Goal: Entertainment & Leisure: Browse casually

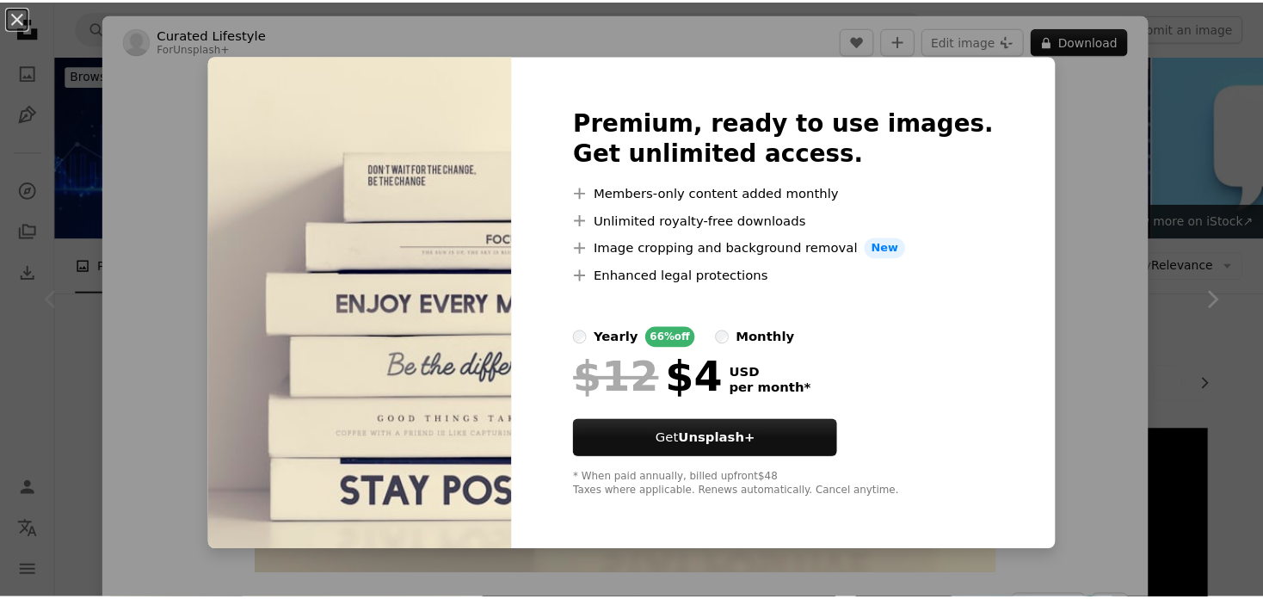
scroll to position [258, 0]
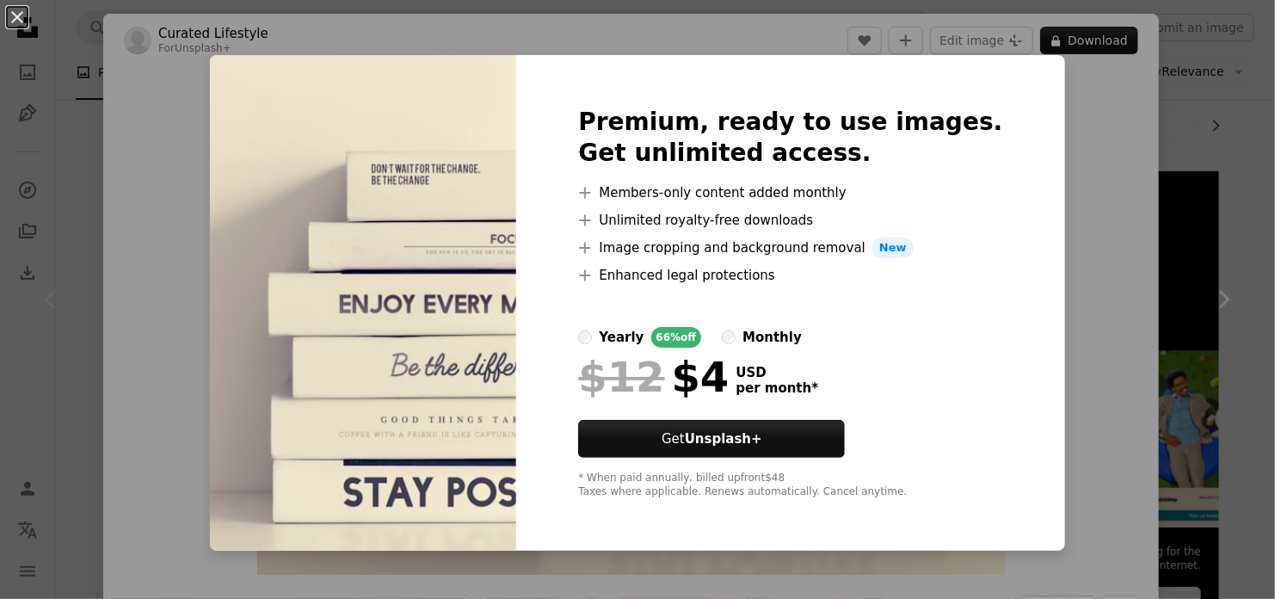
click at [1096, 213] on div "An X shape Premium, ready to use images. Get unlimited access. A plus sign Memb…" at bounding box center [637, 299] width 1275 height 599
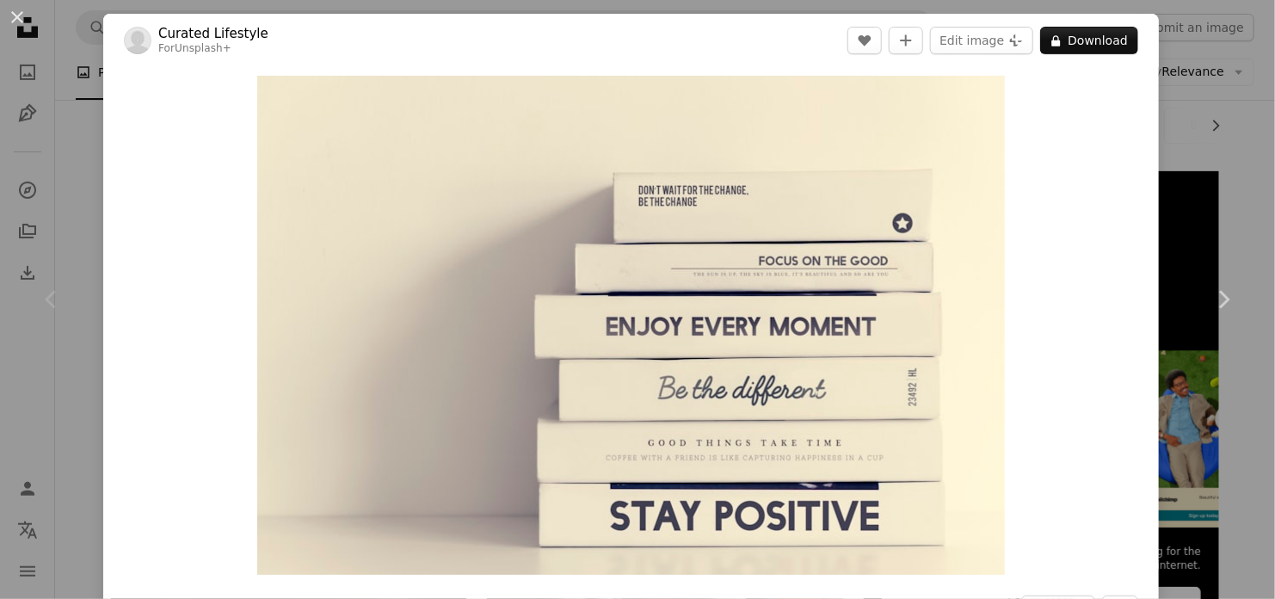
drag, startPoint x: 23, startPoint y: 20, endPoint x: 21, endPoint y: 43, distance: 23.4
click at [23, 20] on button "An X shape" at bounding box center [17, 17] width 21 height 21
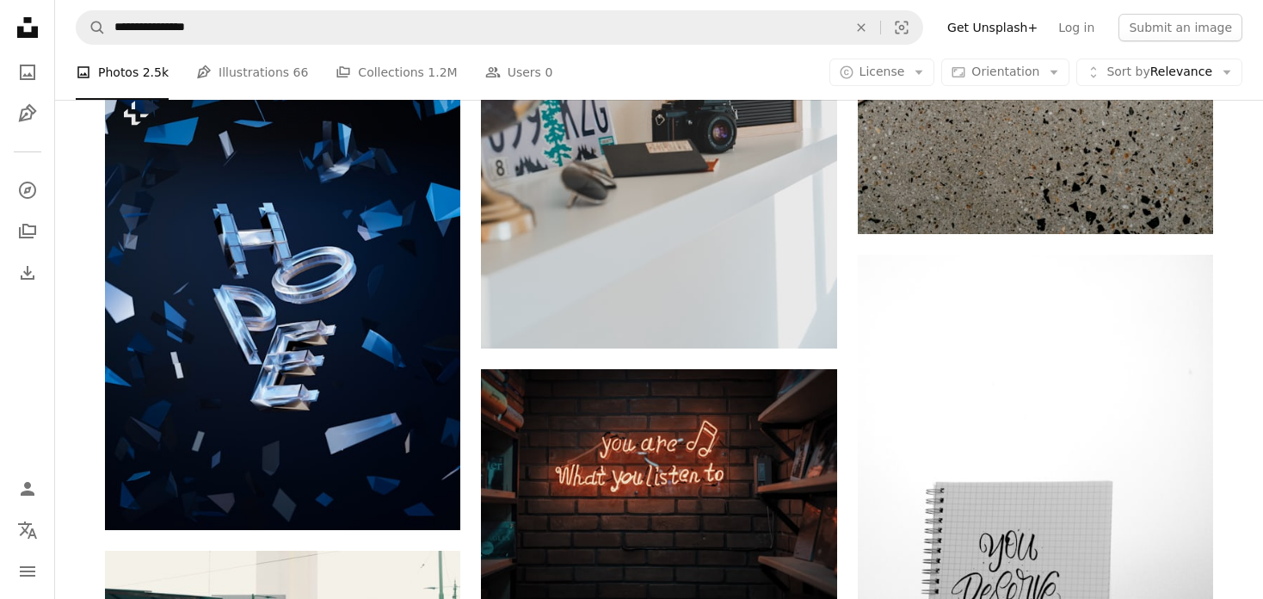
scroll to position [1894, 0]
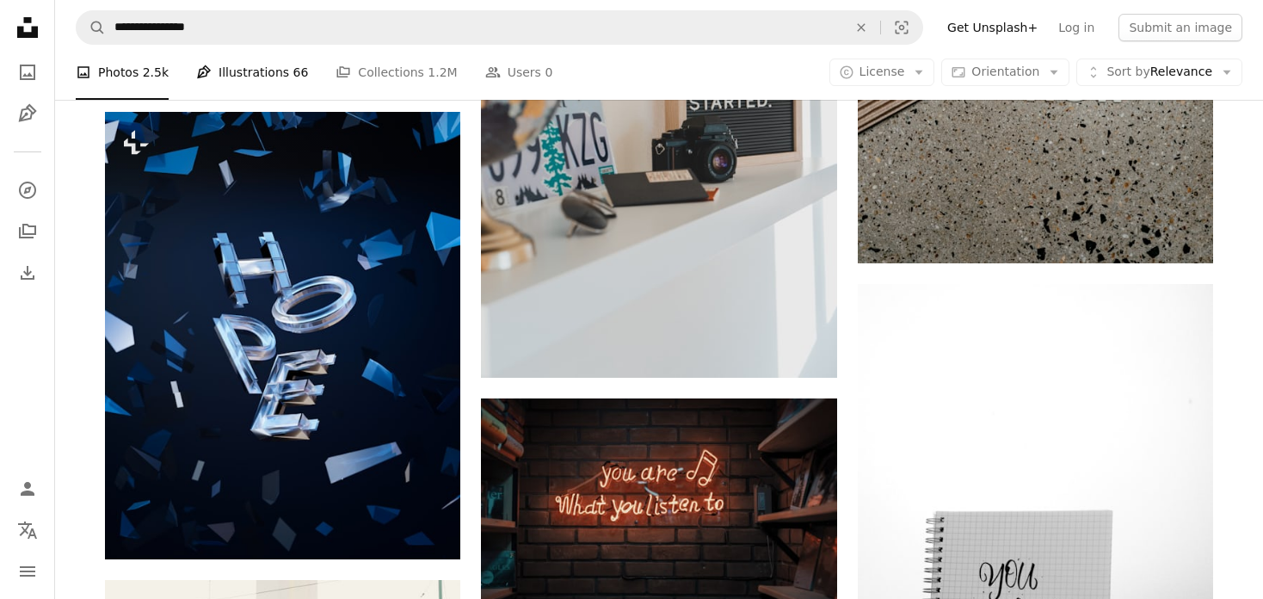
click at [270, 71] on link "Pen Tool Illustrations 66" at bounding box center [252, 72] width 112 height 55
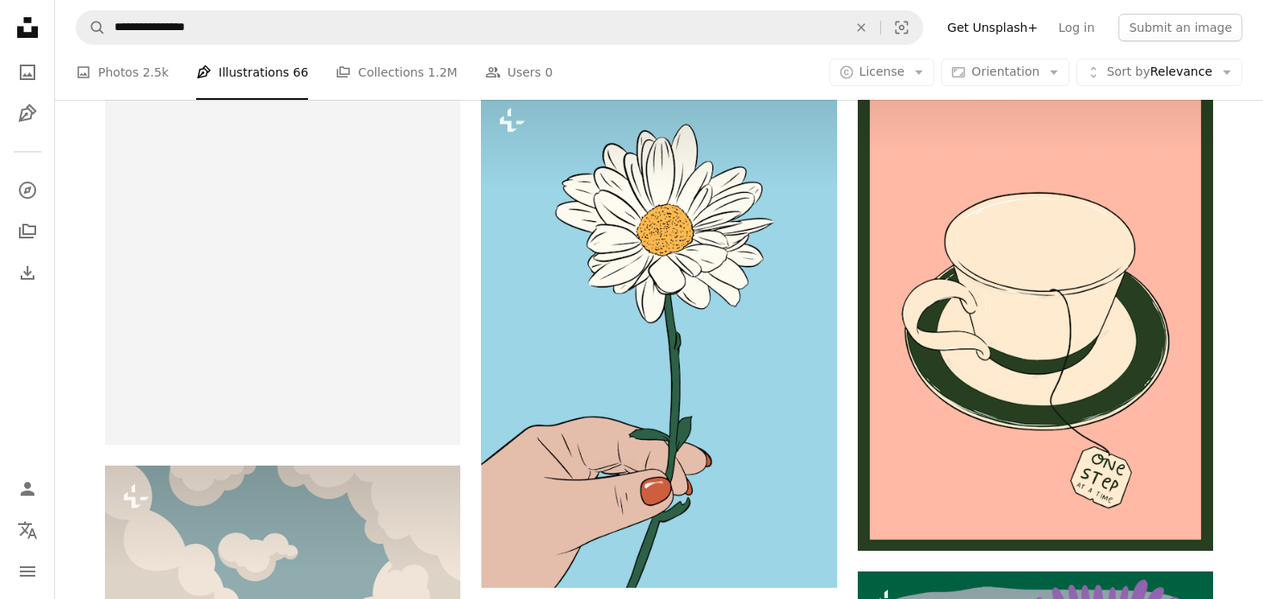
scroll to position [861, 0]
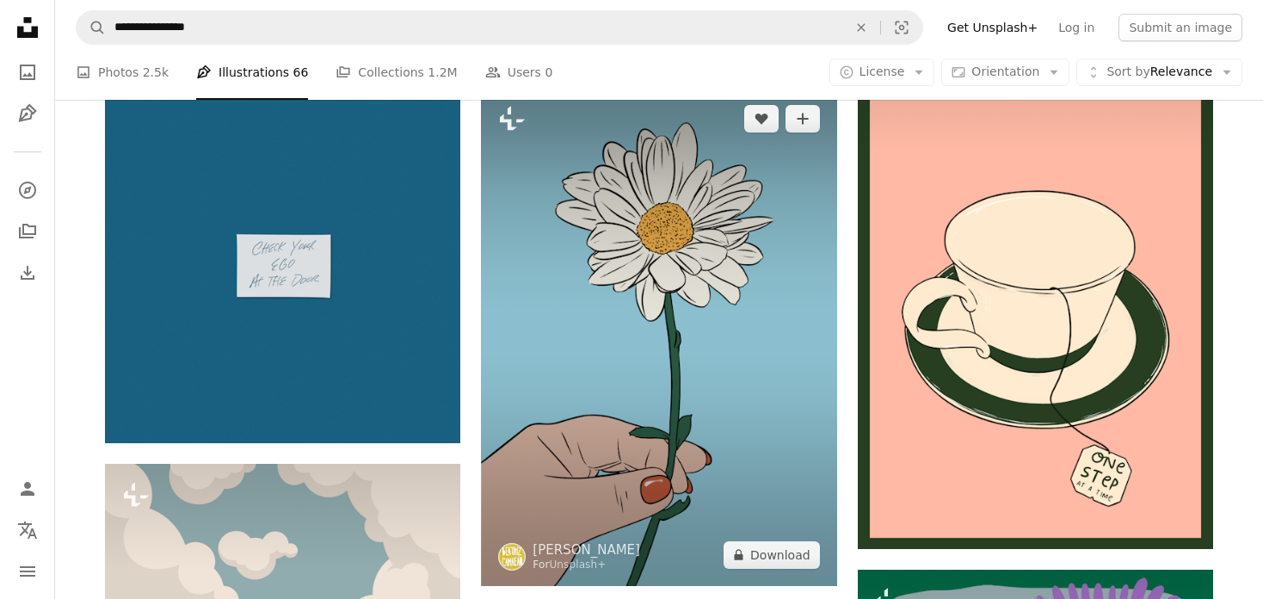
click at [745, 373] on img at bounding box center [658, 337] width 355 height 498
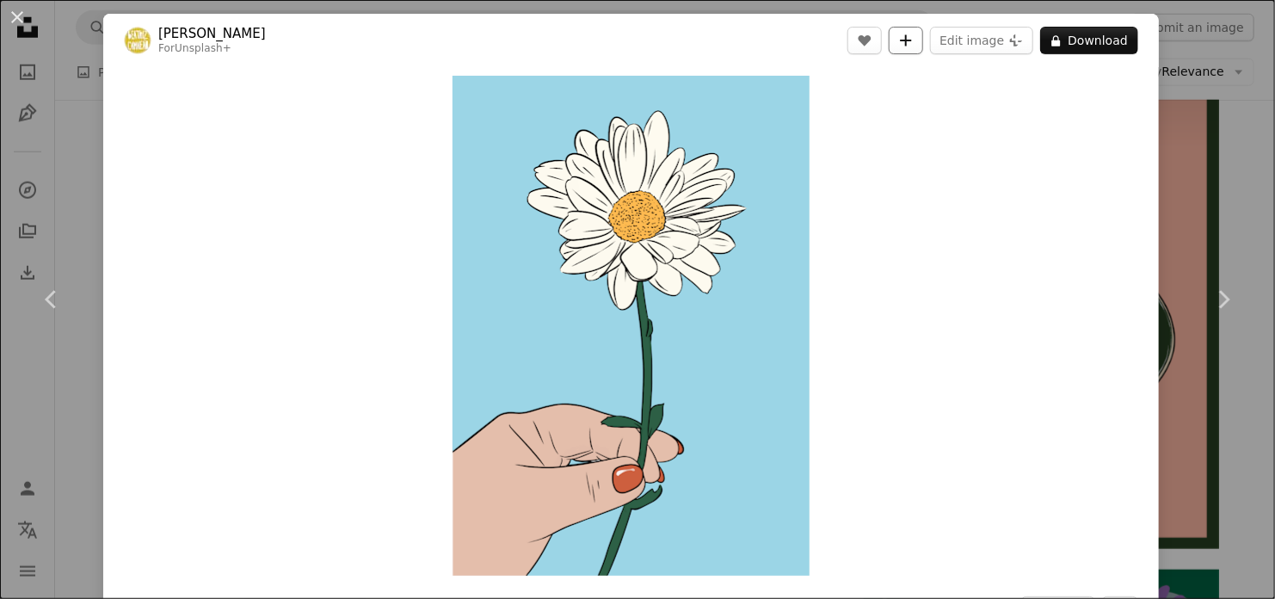
click at [912, 39] on icon "Add to Collection" at bounding box center [906, 39] width 11 height 11
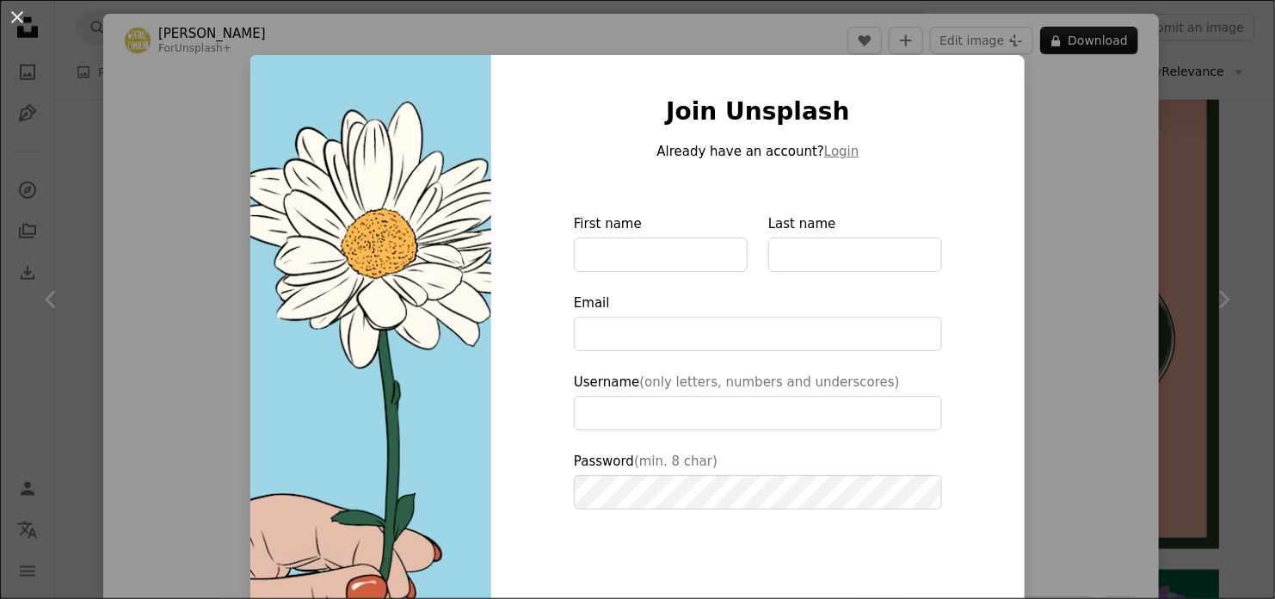
click at [1094, 132] on div "An X shape Join Unsplash Already have an account? Login First name Last name Em…" at bounding box center [637, 299] width 1275 height 599
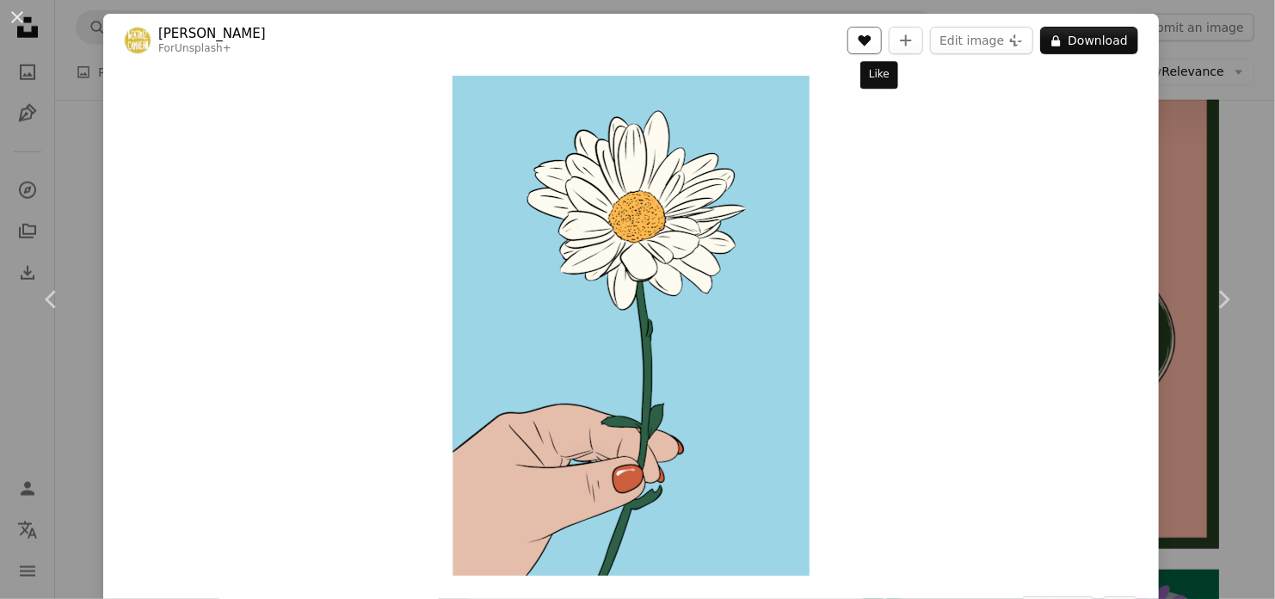
click at [873, 47] on button "A heart" at bounding box center [865, 41] width 34 height 28
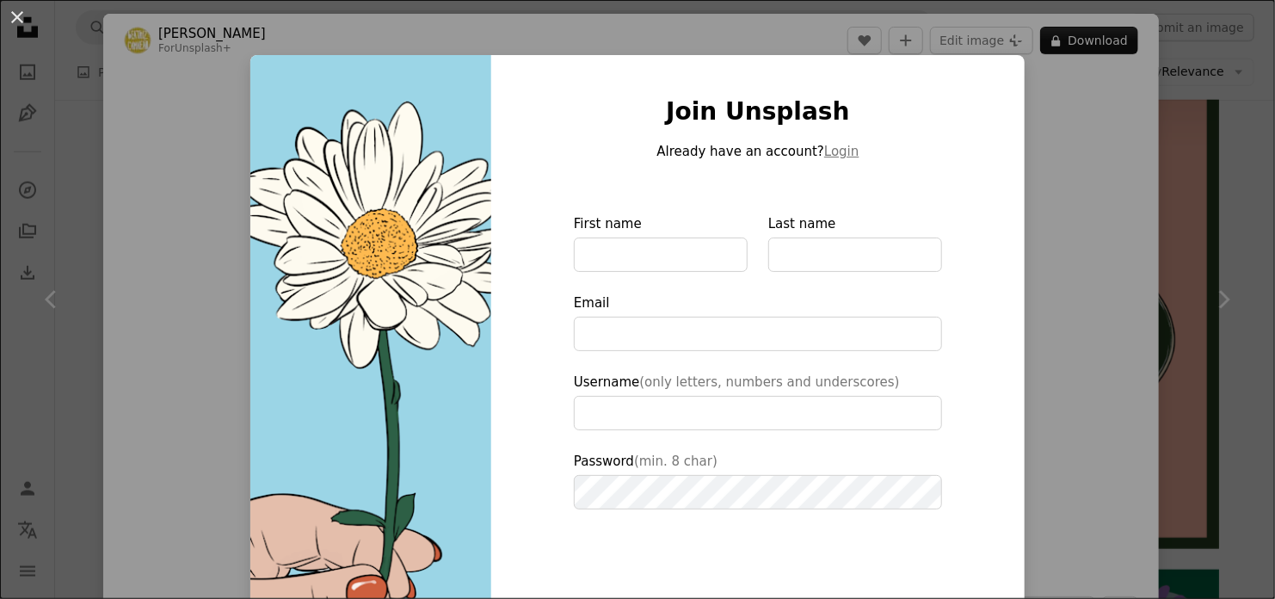
click at [1176, 290] on div "An X shape Join Unsplash Already have an account? Login First name Last name Em…" at bounding box center [637, 299] width 1275 height 599
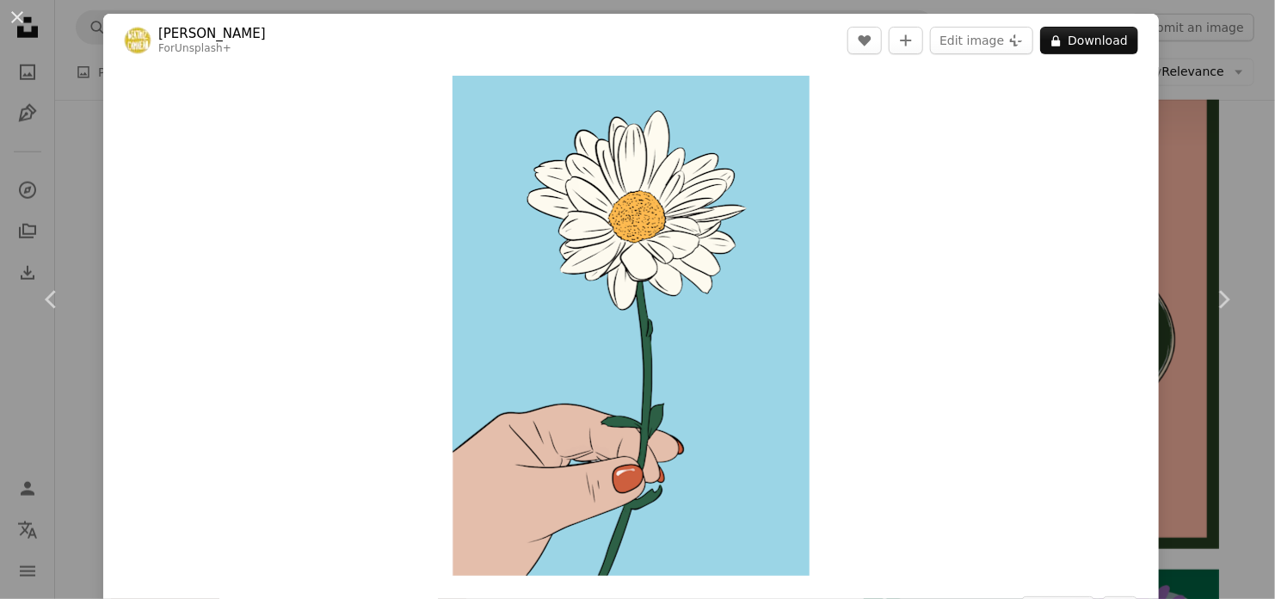
click at [21, 12] on button "An X shape" at bounding box center [17, 17] width 21 height 21
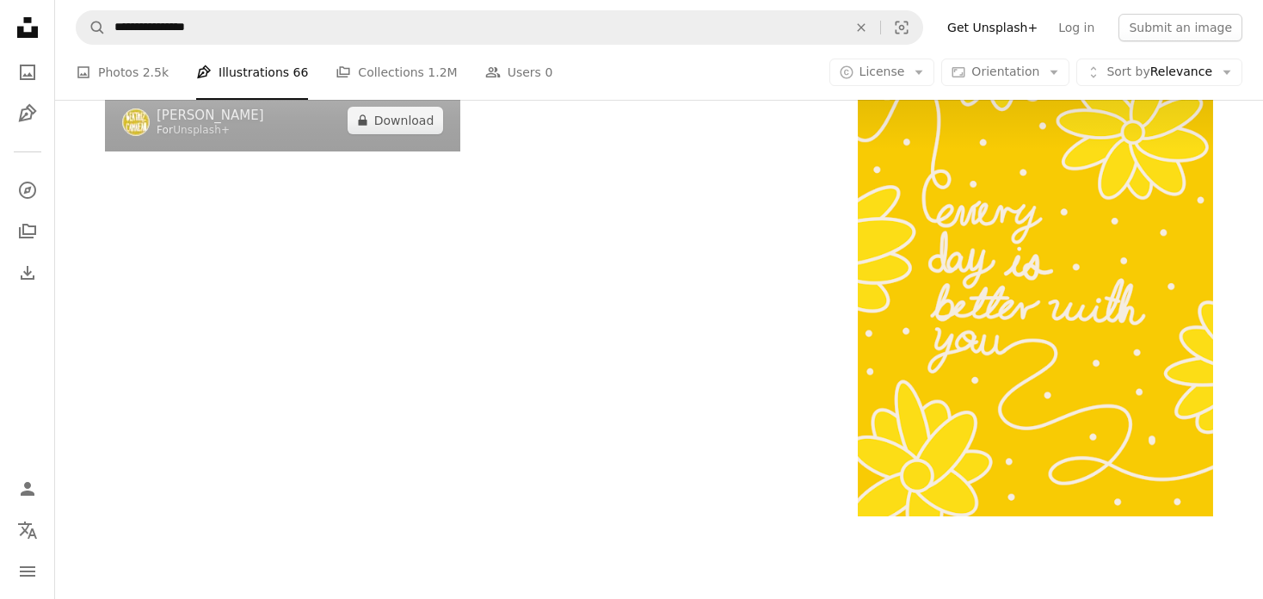
scroll to position [3026, 0]
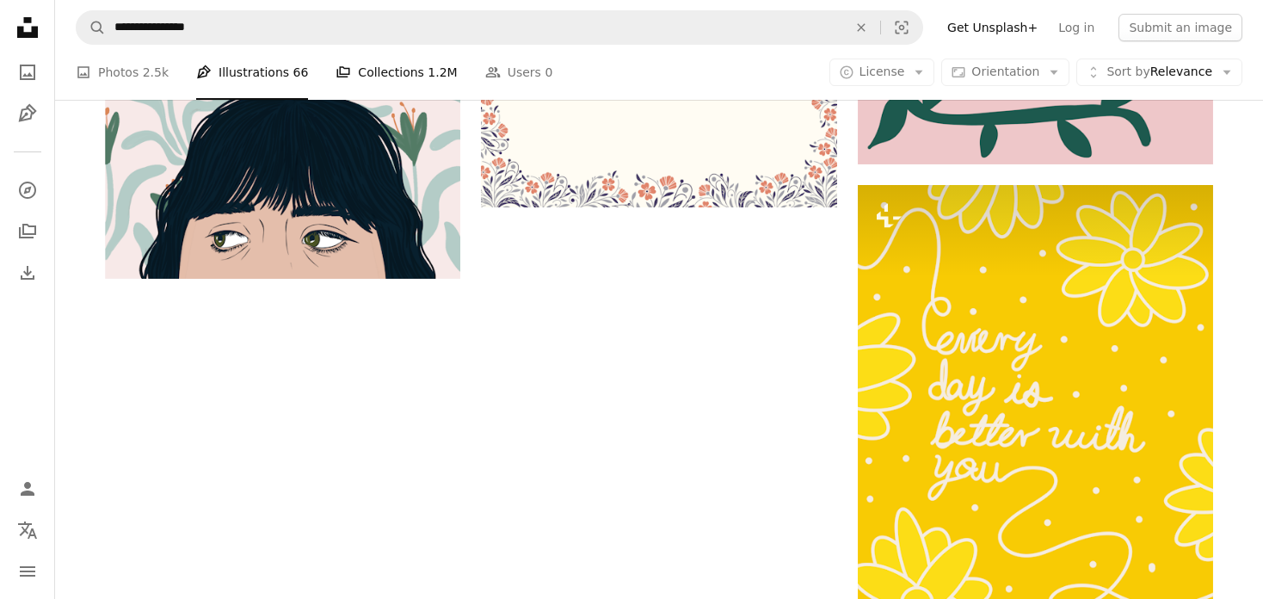
click at [394, 83] on link "A stack of folders Collections 1.2M" at bounding box center [396, 72] width 121 height 55
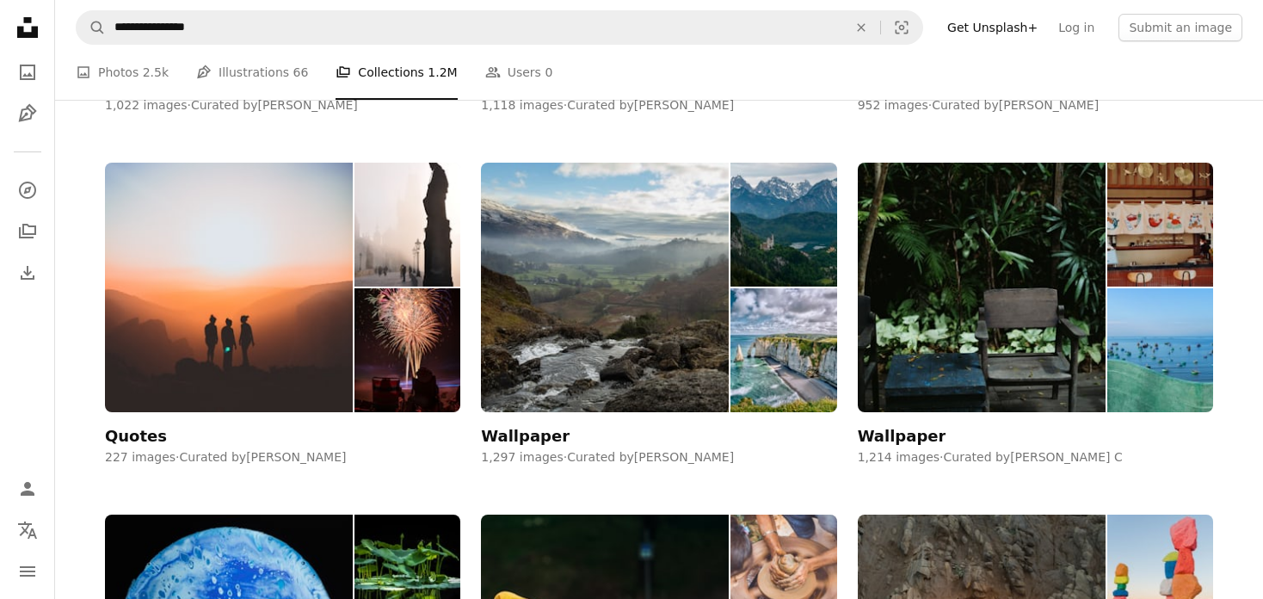
scroll to position [2754, 0]
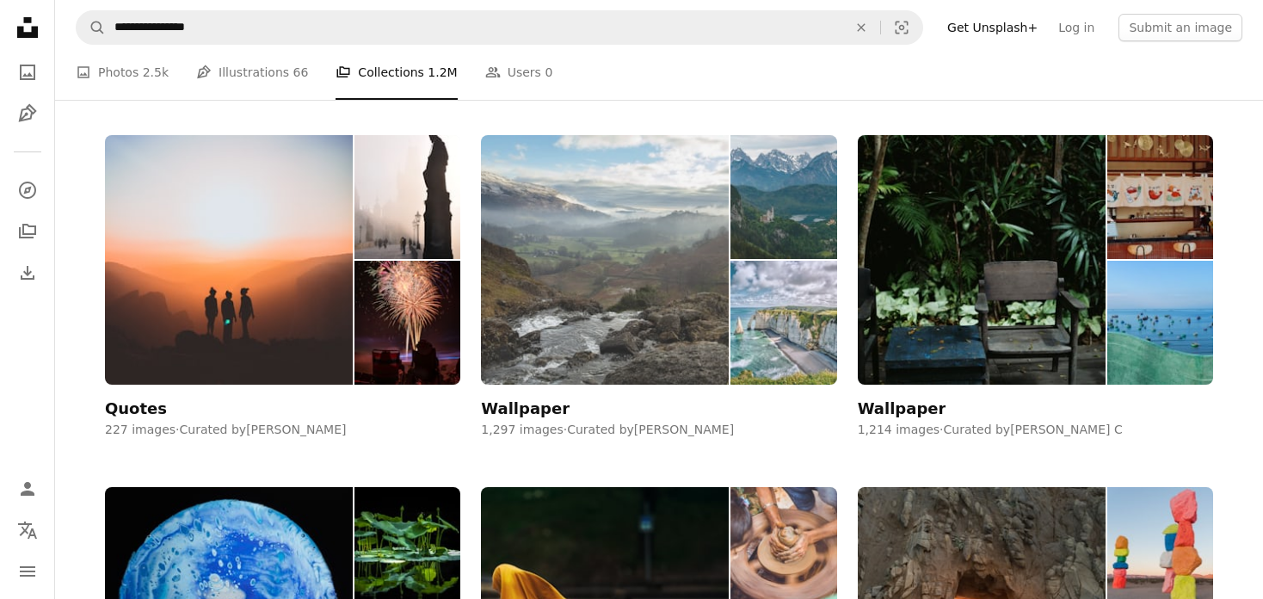
click at [797, 321] on img at bounding box center [784, 323] width 106 height 124
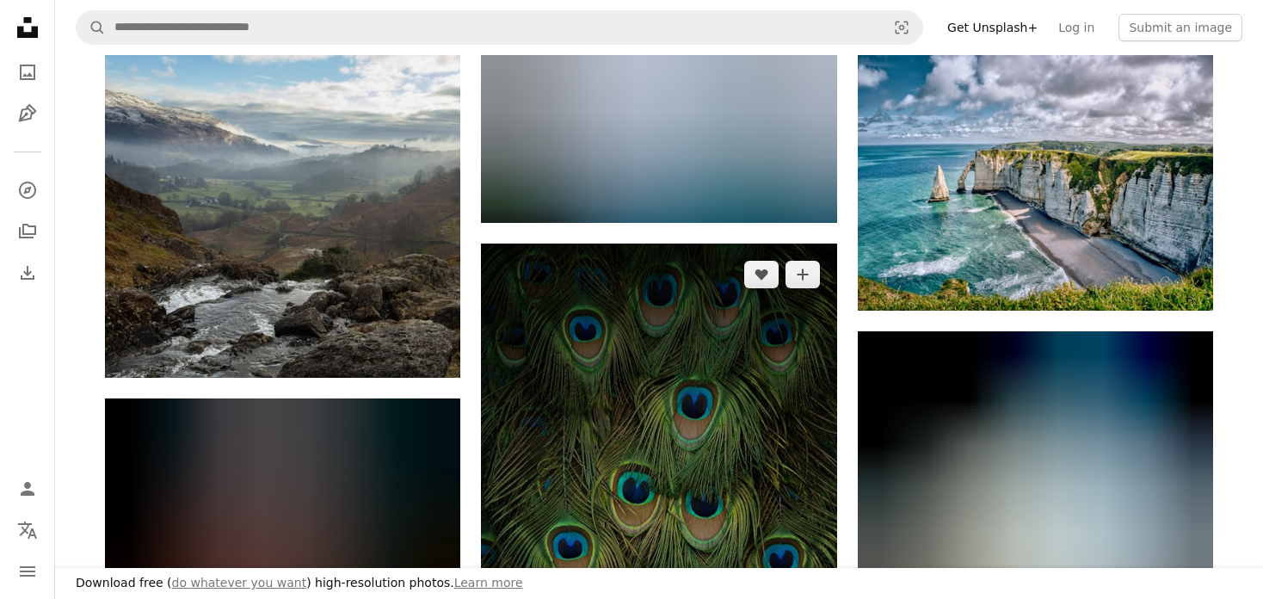
scroll to position [258, 0]
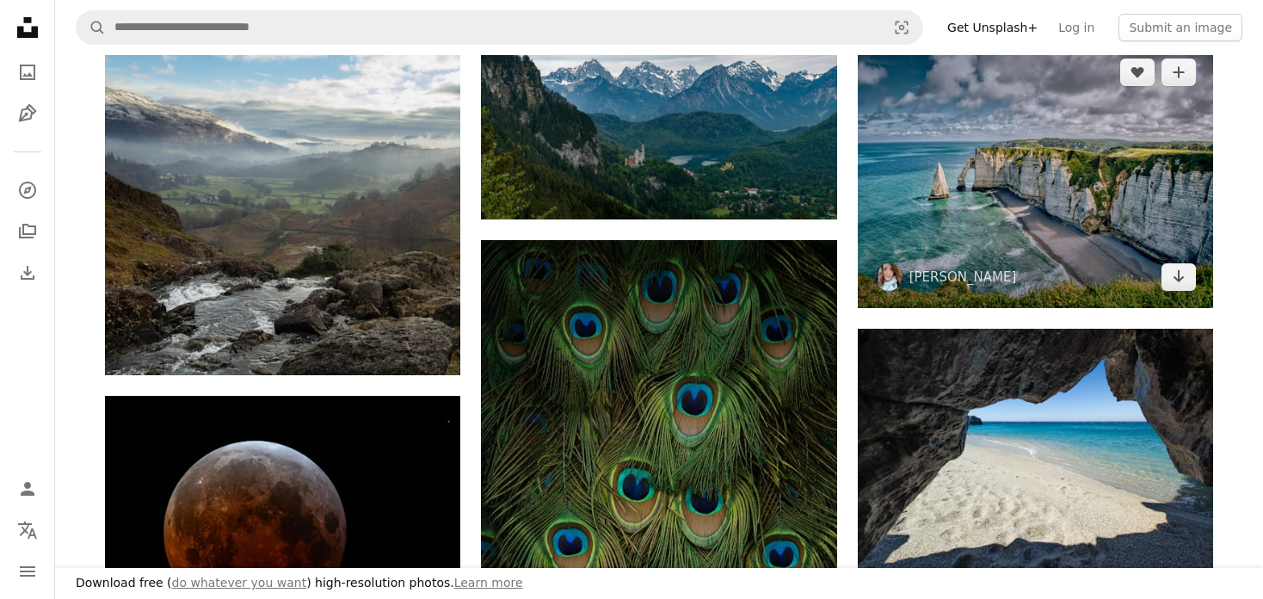
click at [955, 217] on img at bounding box center [1035, 174] width 355 height 267
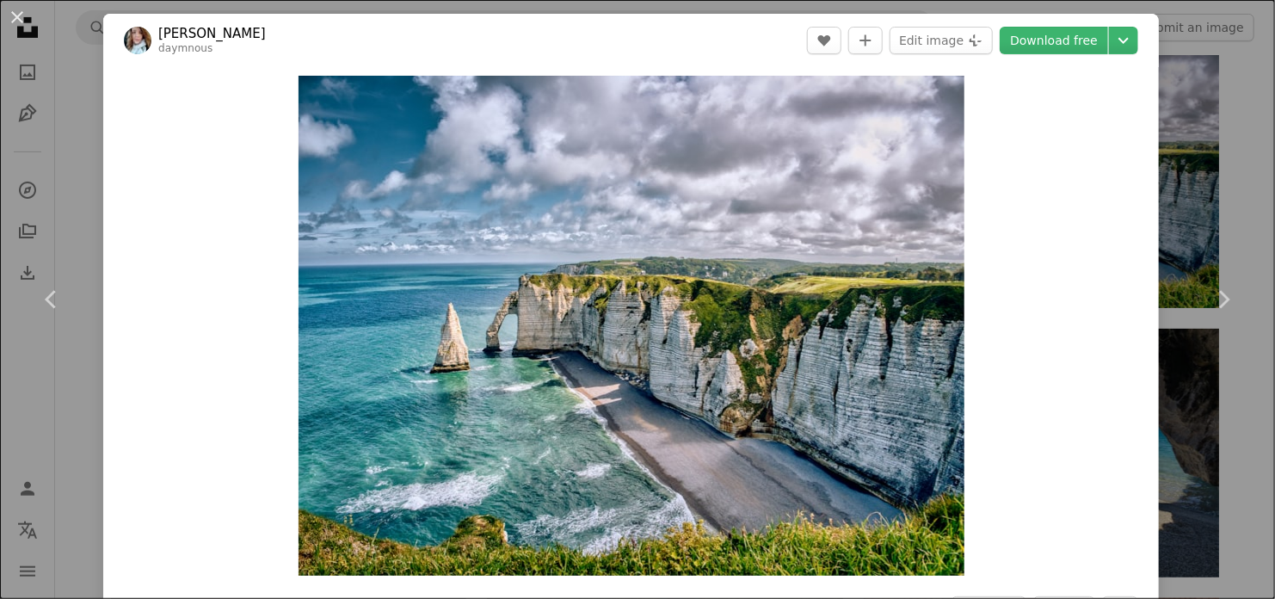
click at [15, 16] on button "An X shape" at bounding box center [17, 17] width 21 height 21
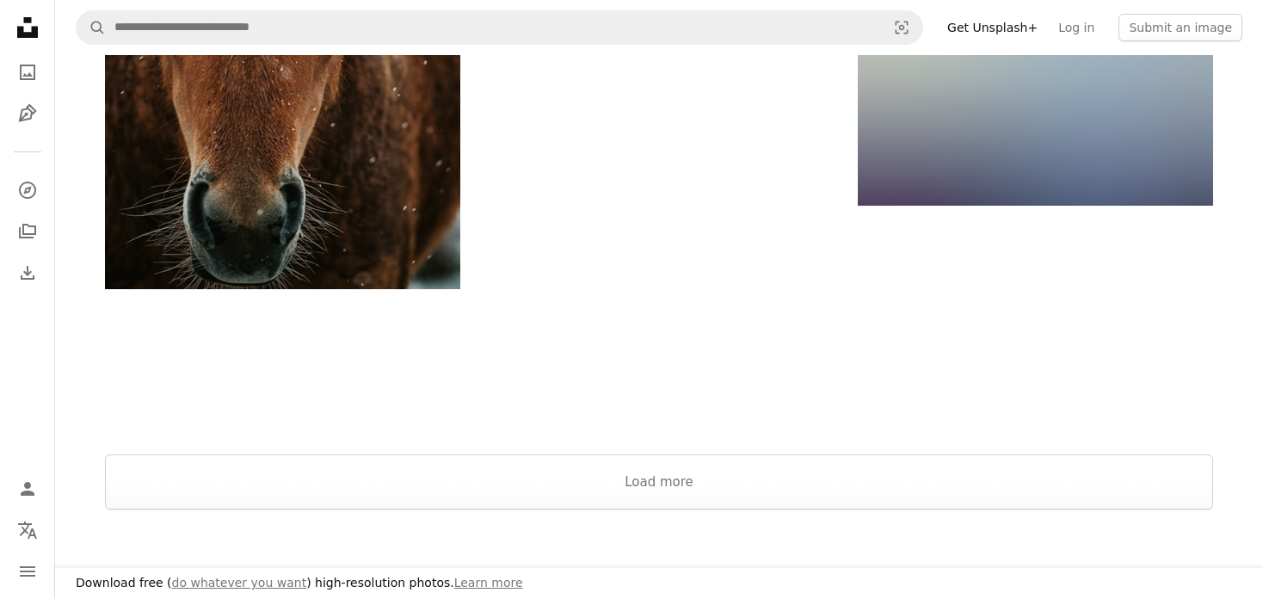
scroll to position [2496, 0]
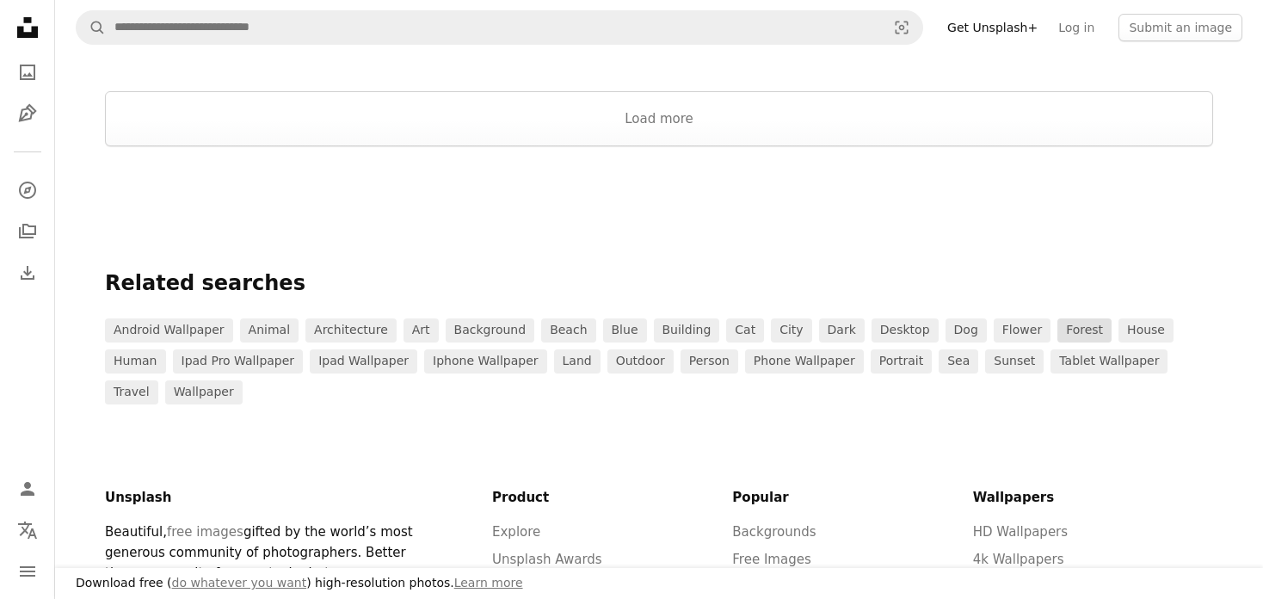
click at [1058, 327] on link "forest" at bounding box center [1085, 330] width 54 height 24
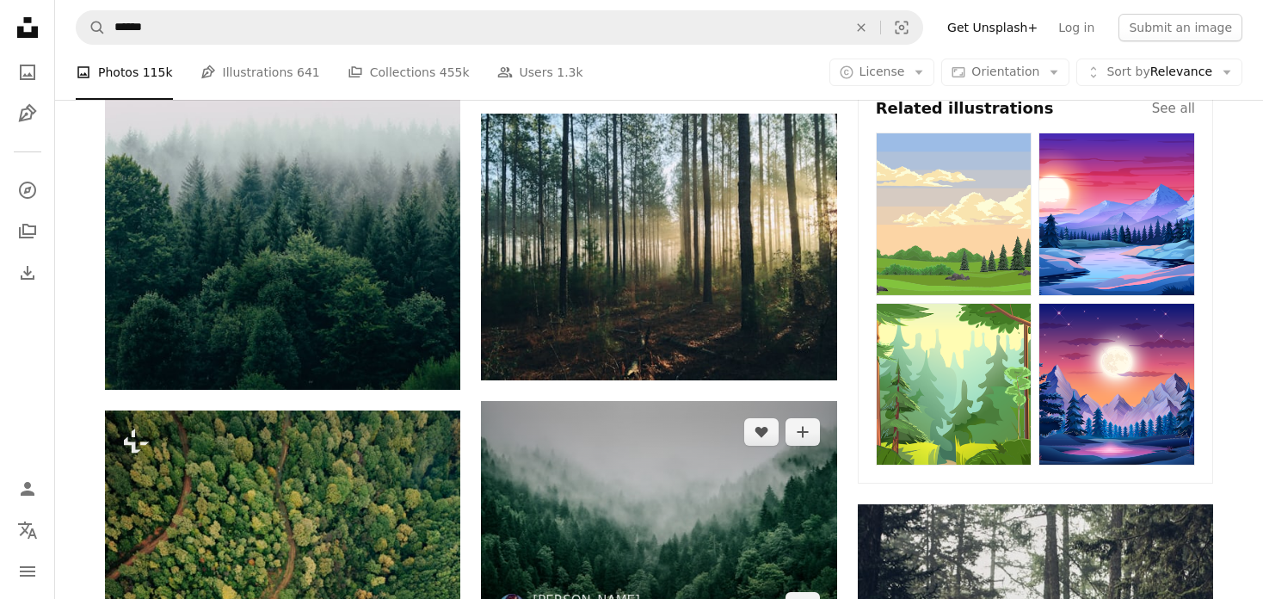
scroll to position [861, 0]
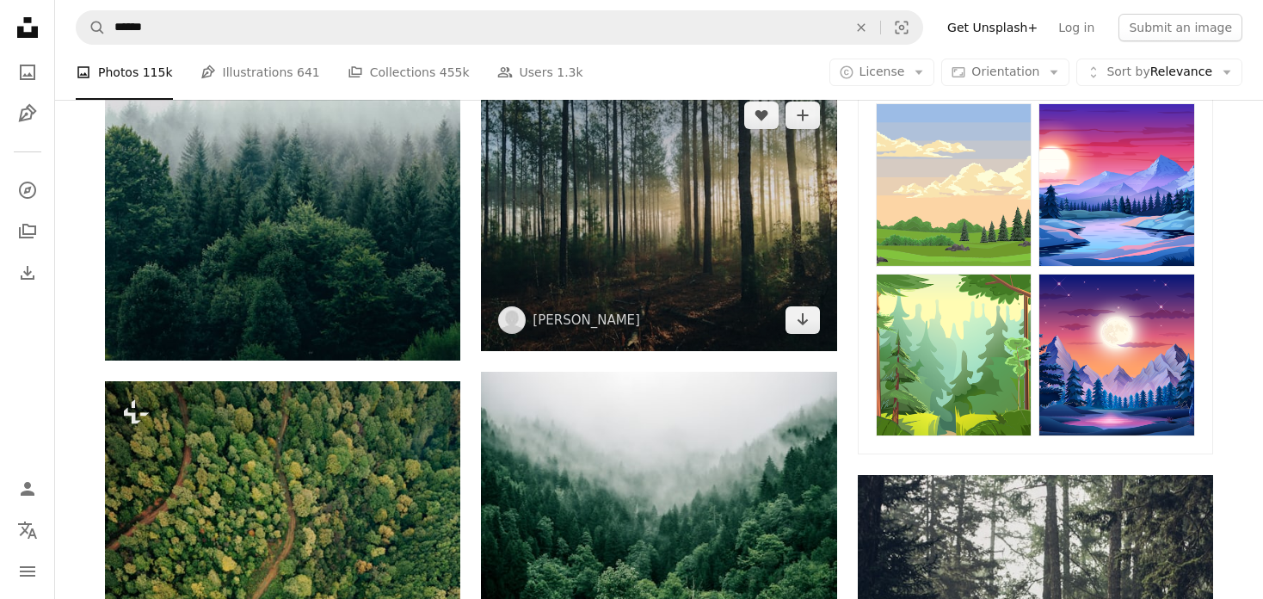
click at [694, 266] on img at bounding box center [658, 217] width 355 height 267
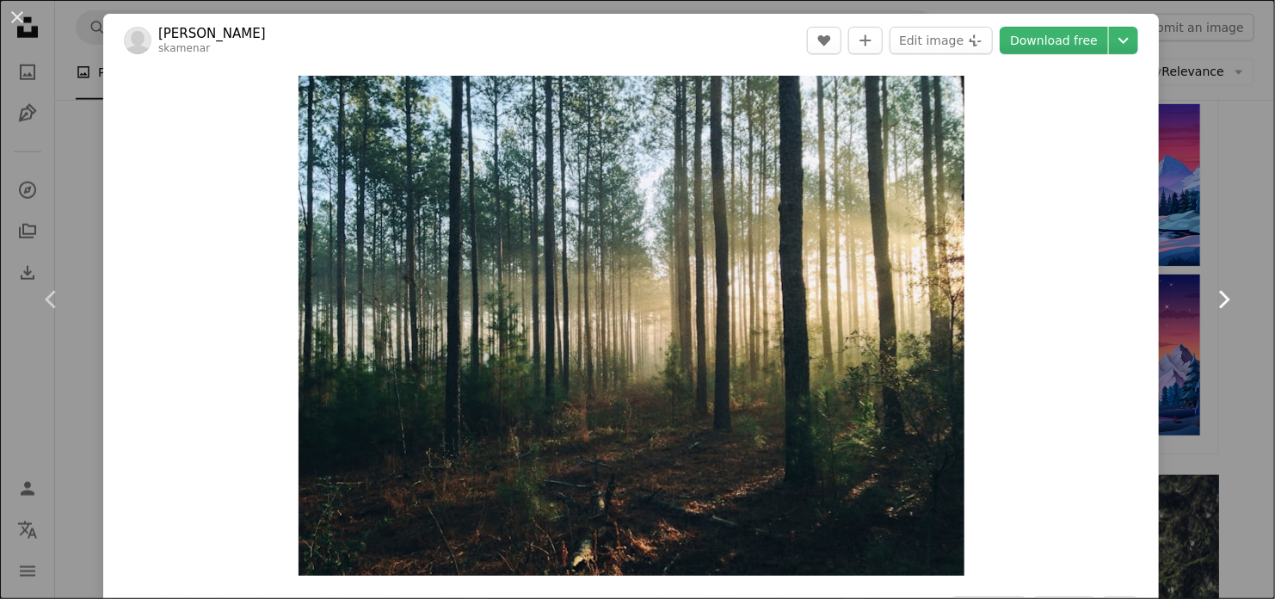
click at [1227, 302] on icon at bounding box center [1224, 299] width 11 height 18
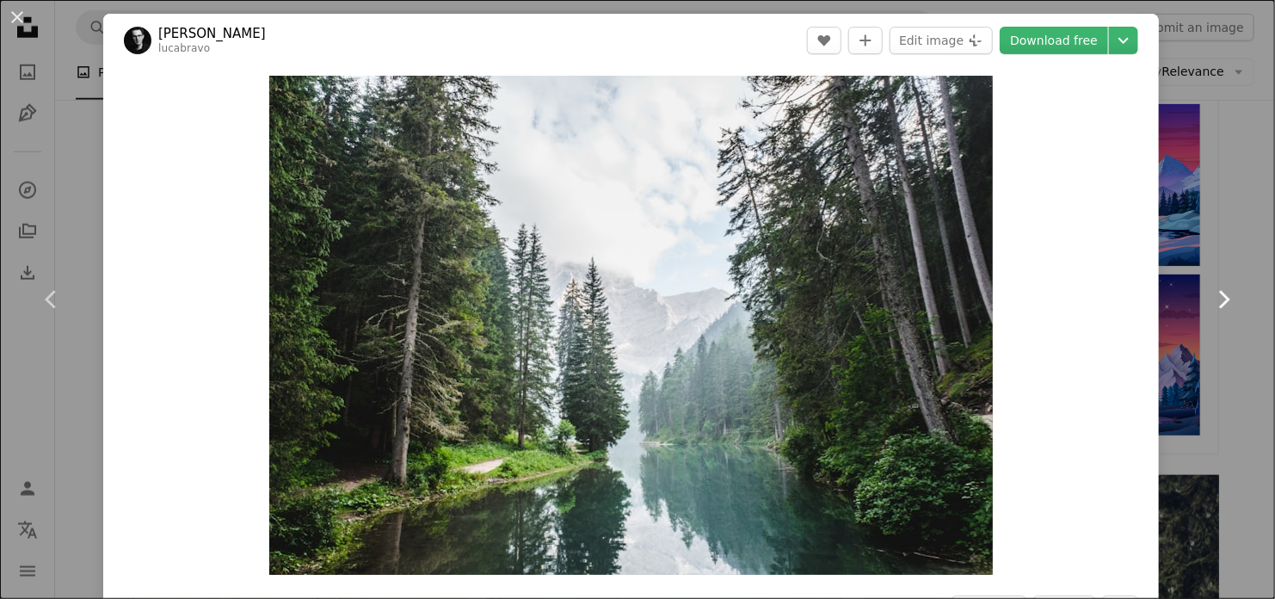
click at [1222, 302] on icon "Chevron right" at bounding box center [1224, 300] width 28 height 28
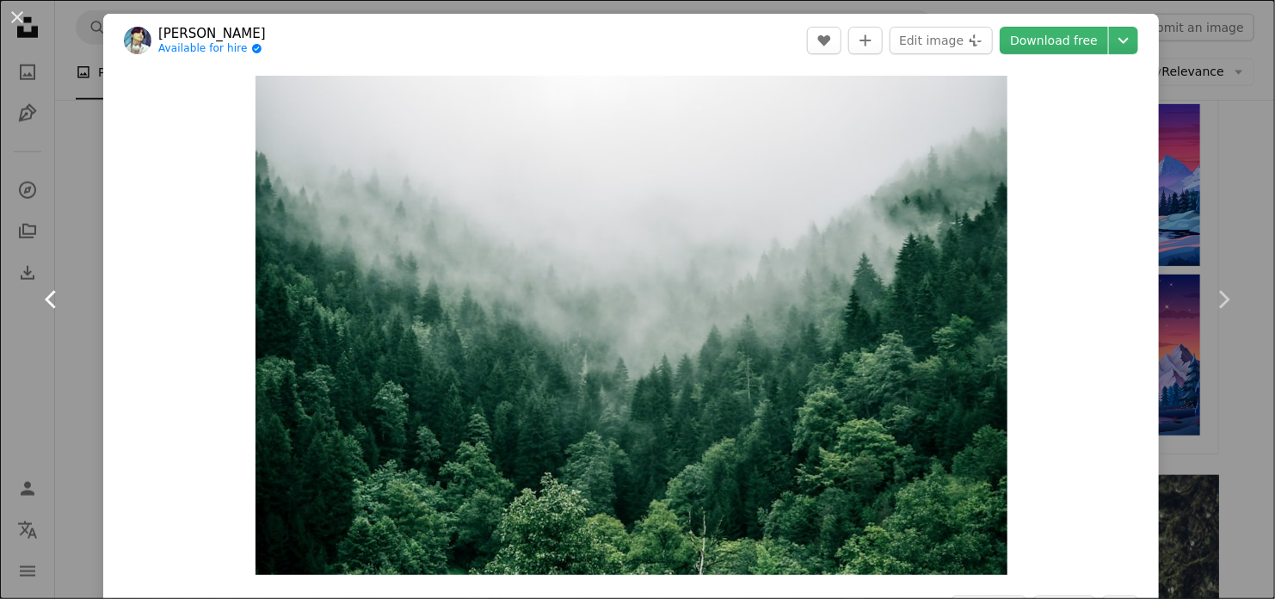
click at [51, 298] on icon "Chevron left" at bounding box center [52, 300] width 28 height 28
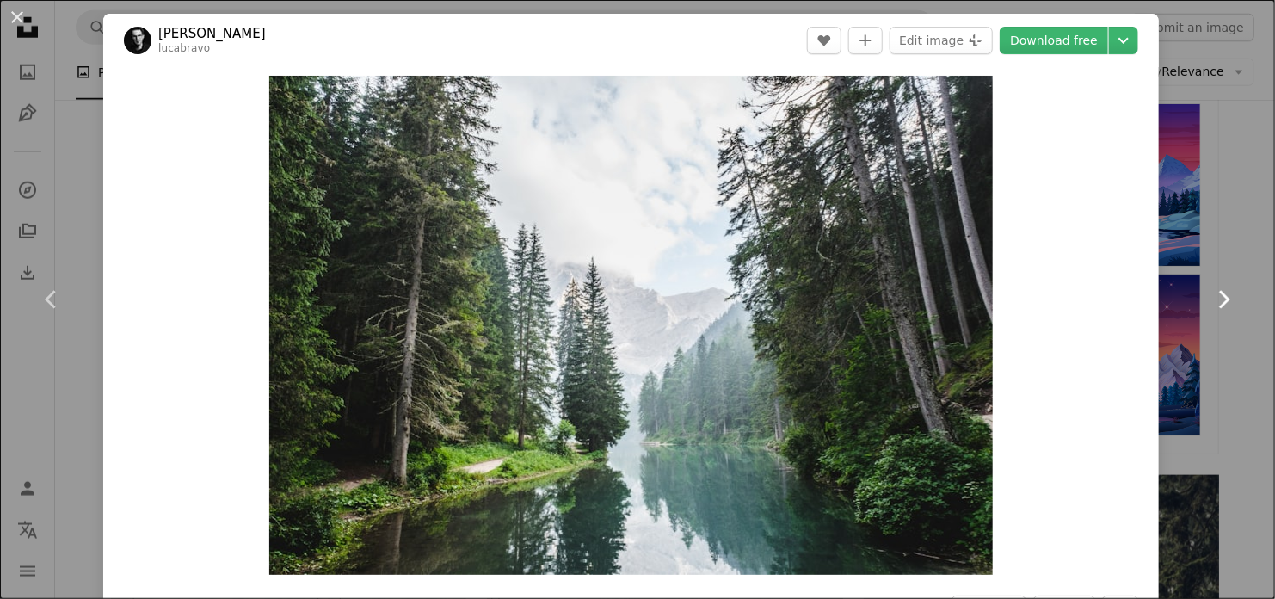
click at [1224, 304] on icon at bounding box center [1224, 299] width 11 height 18
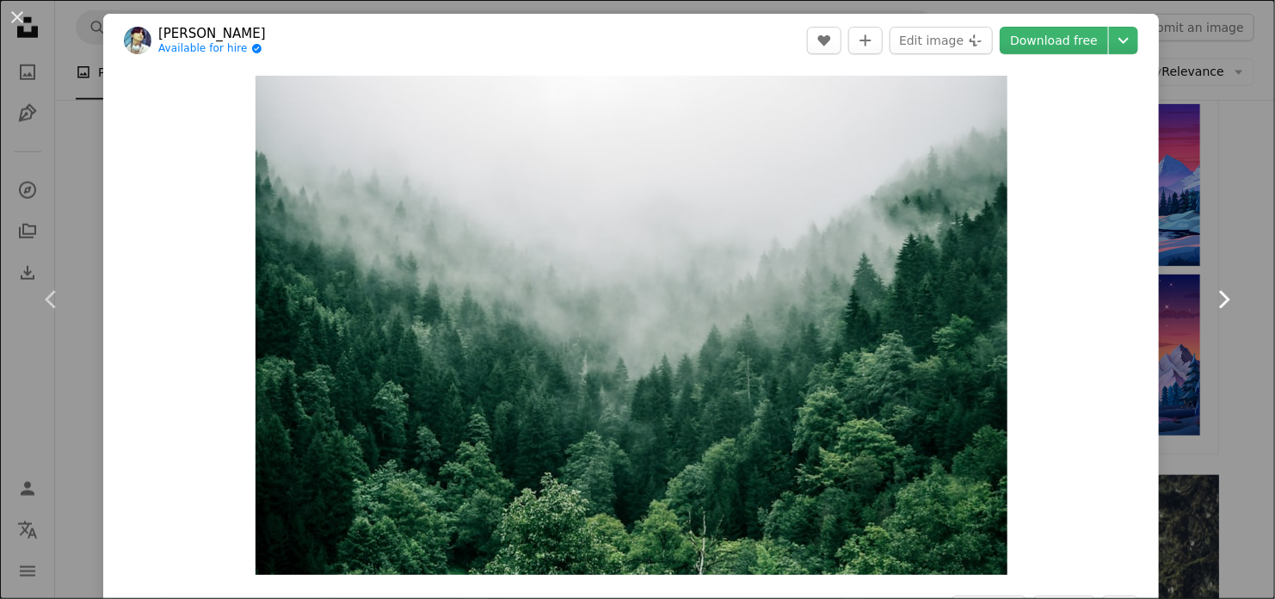
click at [1229, 302] on icon "Chevron right" at bounding box center [1224, 300] width 28 height 28
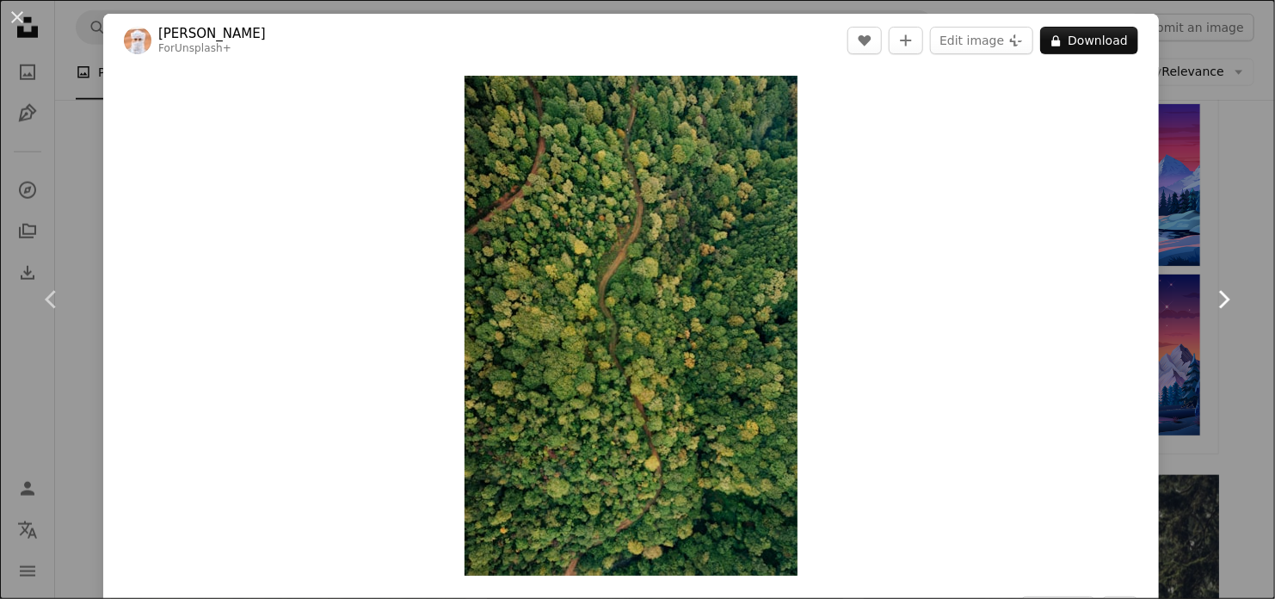
click at [1229, 302] on icon "Chevron right" at bounding box center [1224, 300] width 28 height 28
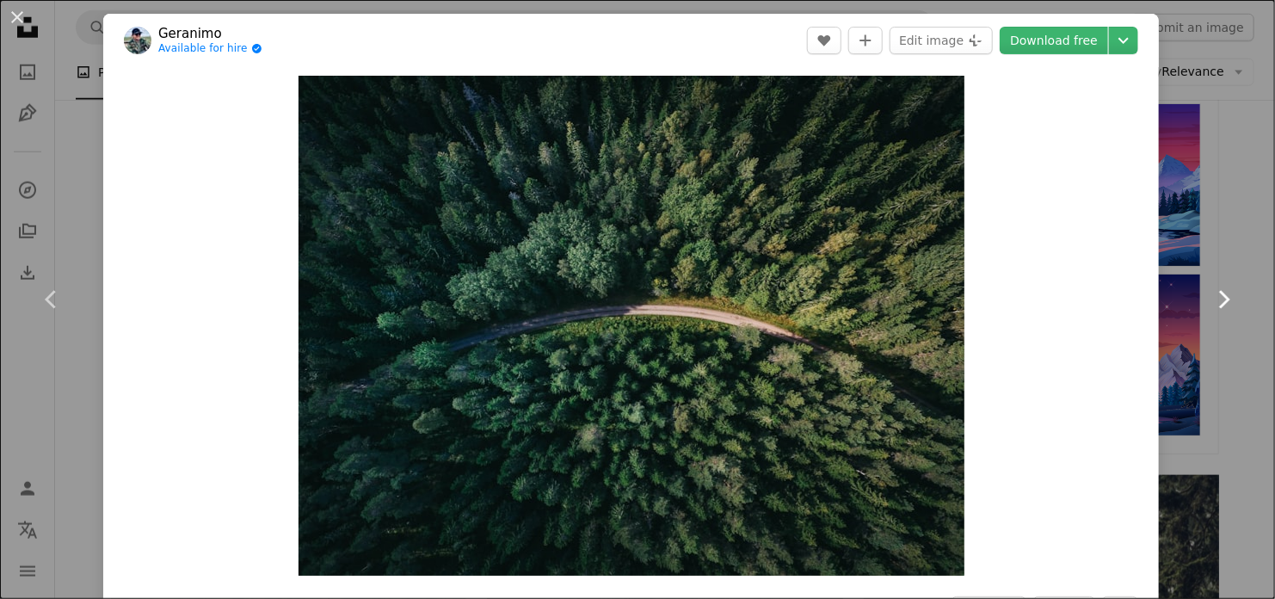
click at [1229, 302] on icon "Chevron right" at bounding box center [1224, 300] width 28 height 28
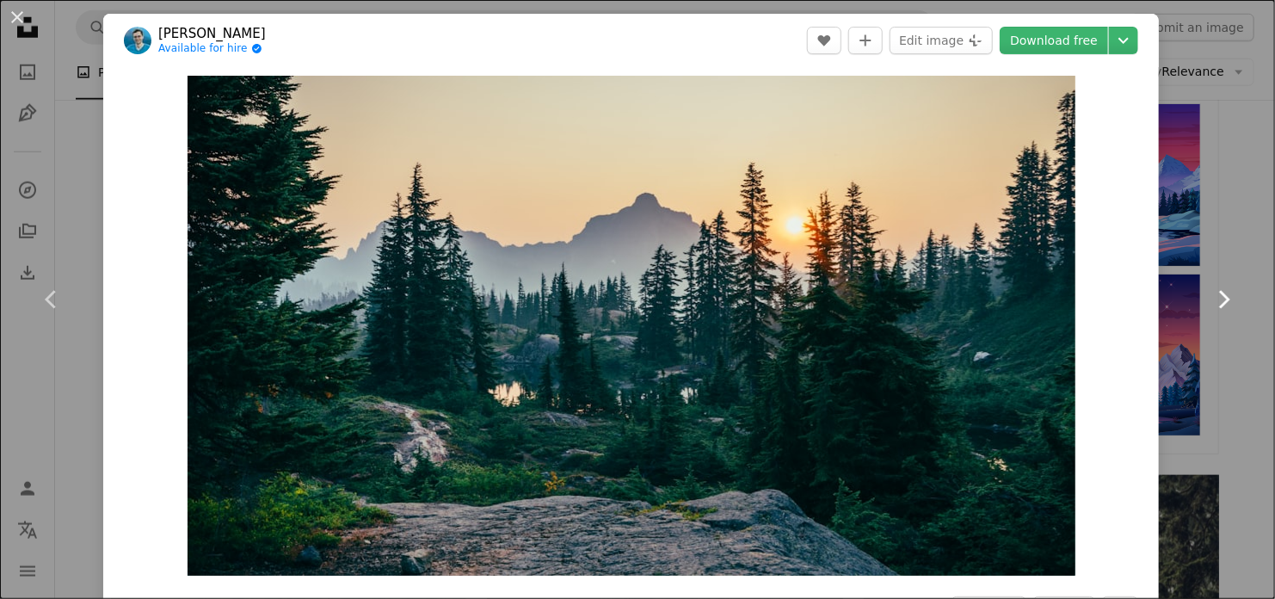
click at [1230, 301] on icon "Chevron right" at bounding box center [1224, 300] width 28 height 28
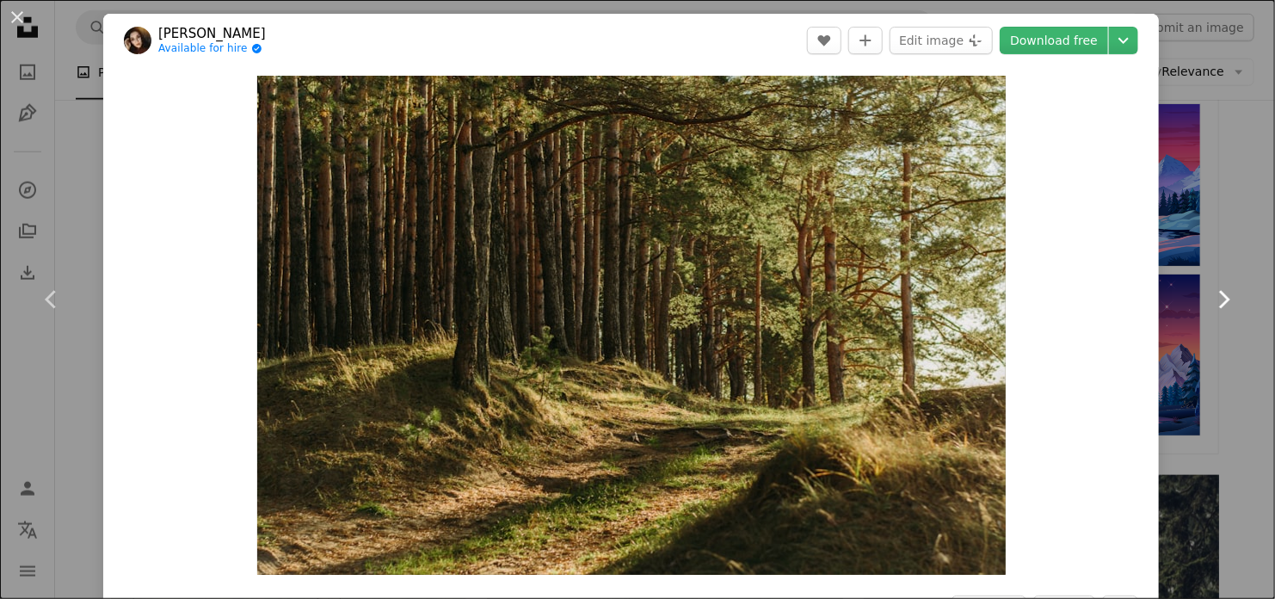
click at [1231, 301] on icon "Chevron right" at bounding box center [1224, 300] width 28 height 28
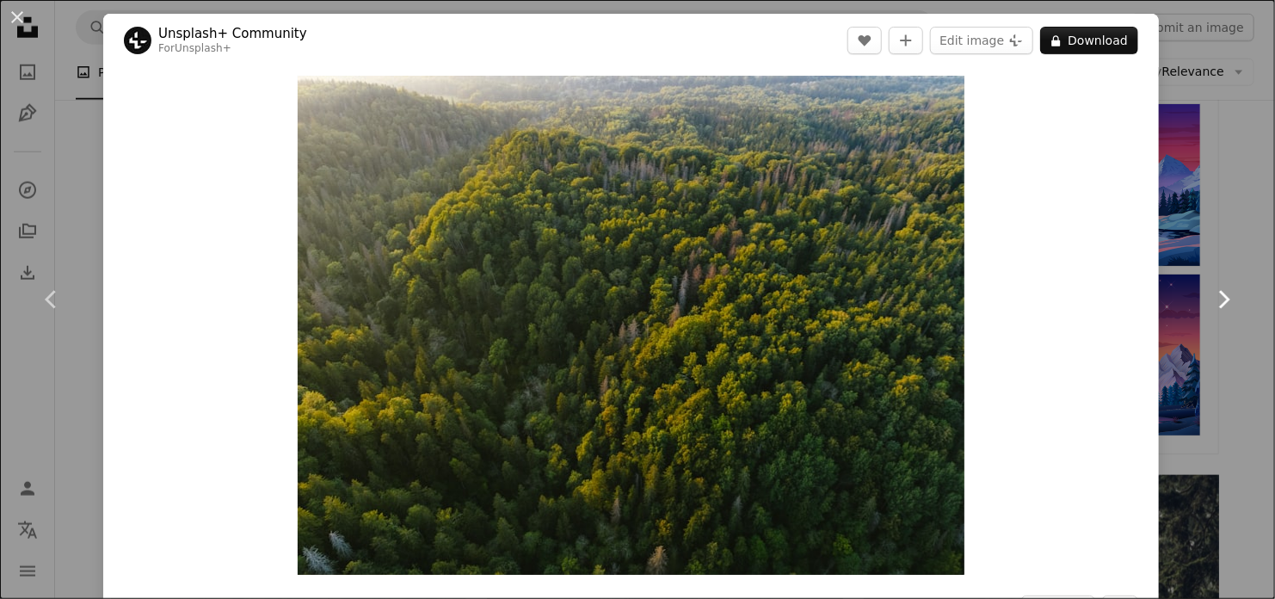
click at [1232, 300] on icon "Chevron right" at bounding box center [1224, 300] width 28 height 28
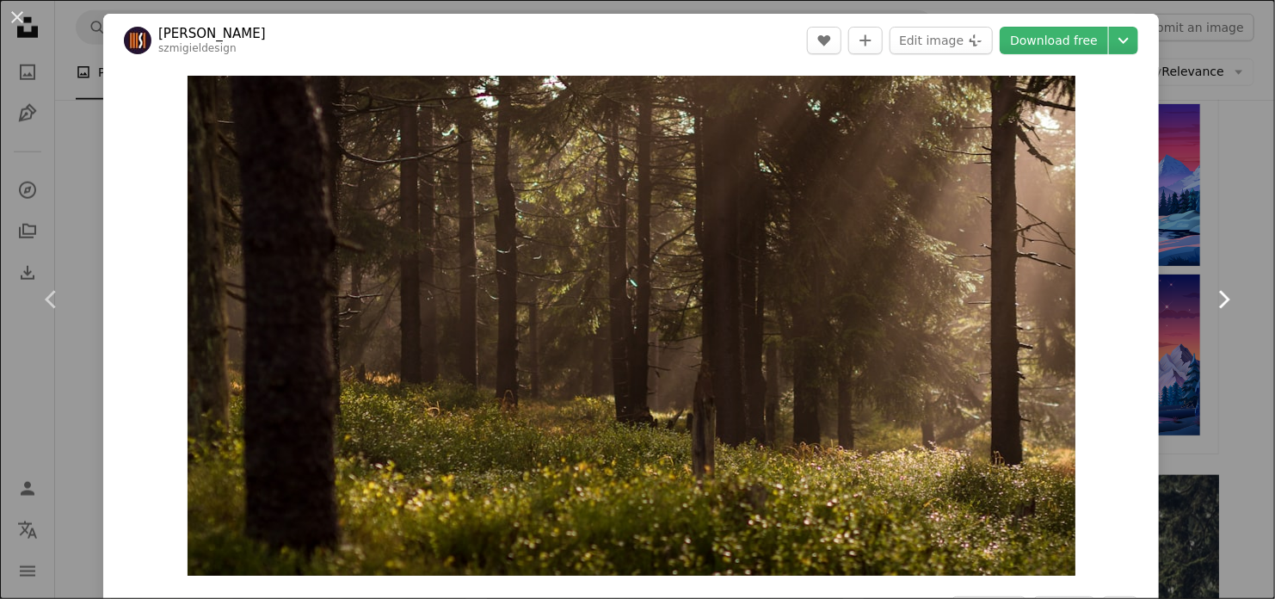
click at [1232, 300] on icon "Chevron right" at bounding box center [1224, 300] width 28 height 28
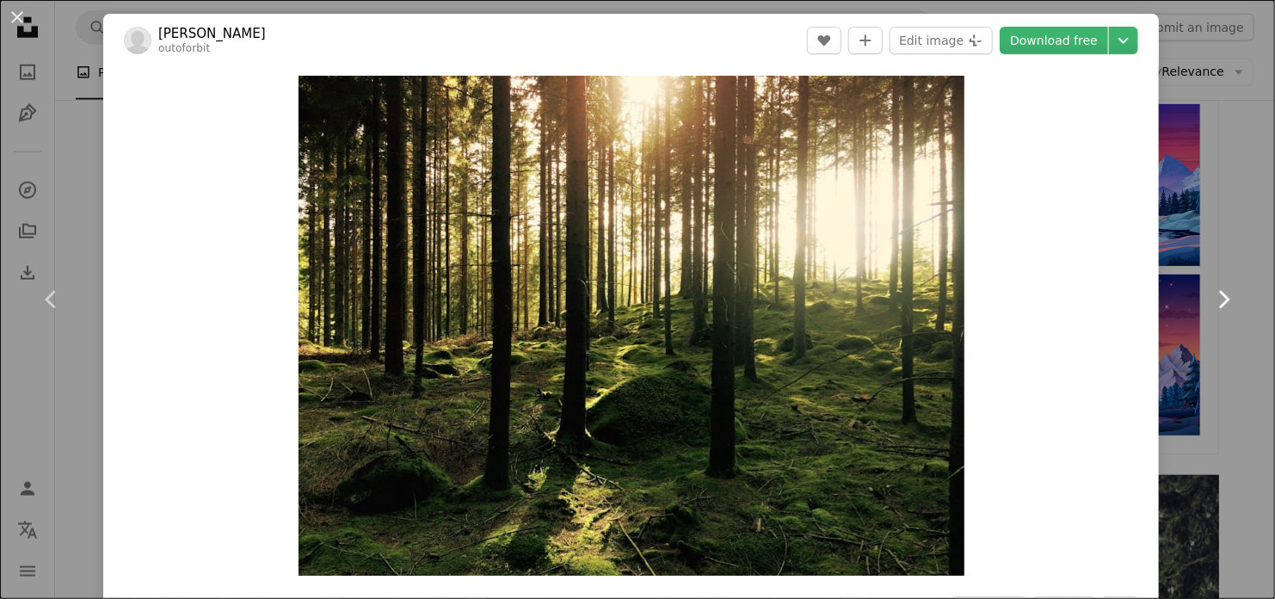
click at [1232, 300] on icon "Chevron right" at bounding box center [1224, 300] width 28 height 28
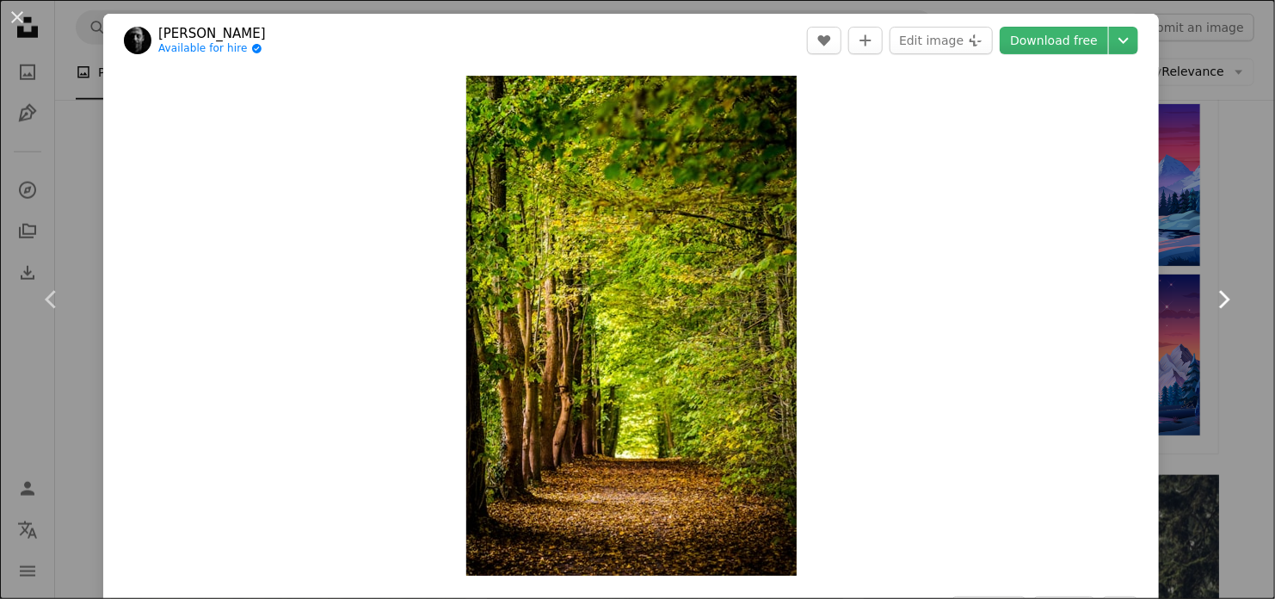
click at [1231, 300] on icon "Chevron right" at bounding box center [1224, 300] width 28 height 28
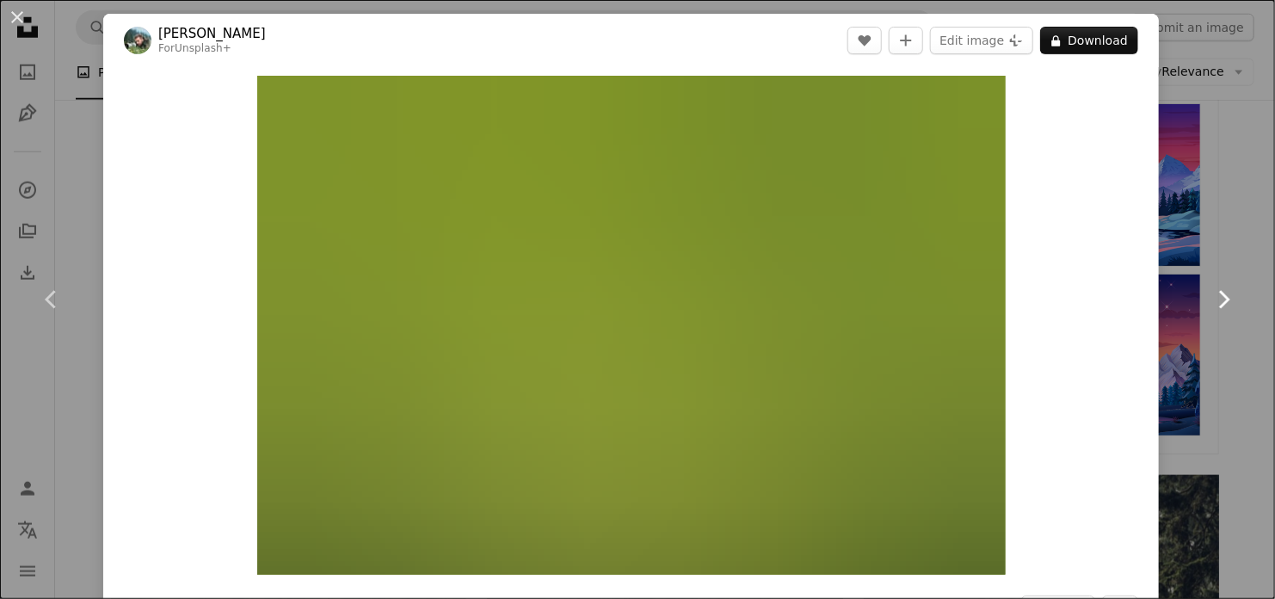
click at [1231, 300] on icon "Chevron right" at bounding box center [1224, 300] width 28 height 28
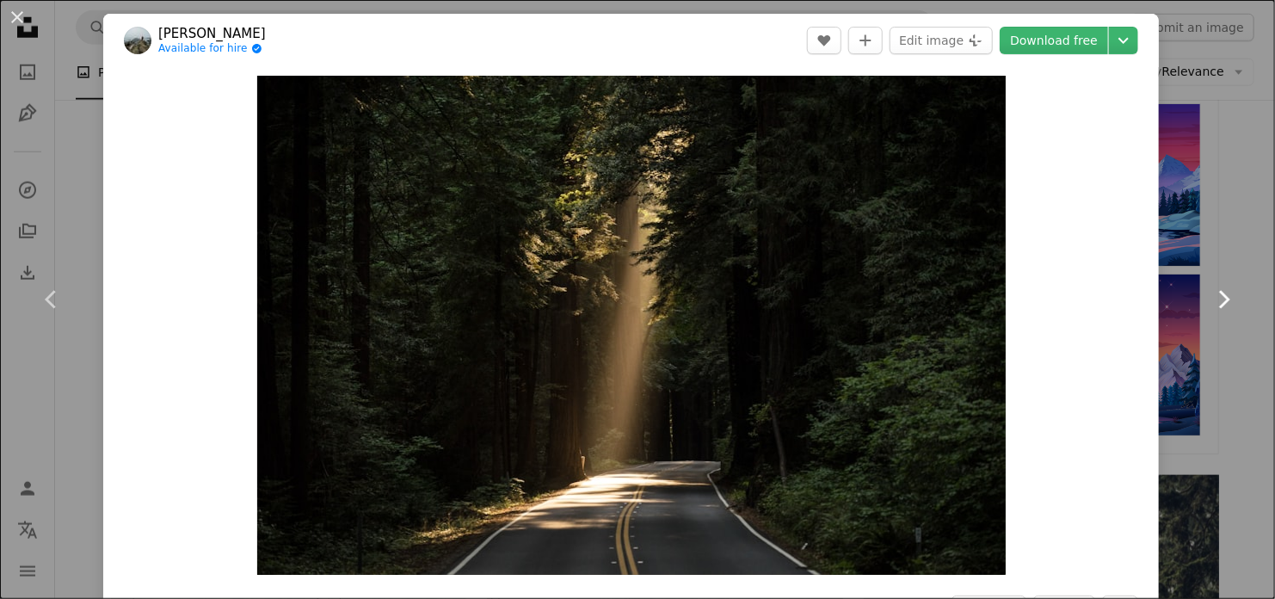
click at [1235, 299] on icon "Chevron right" at bounding box center [1224, 300] width 28 height 28
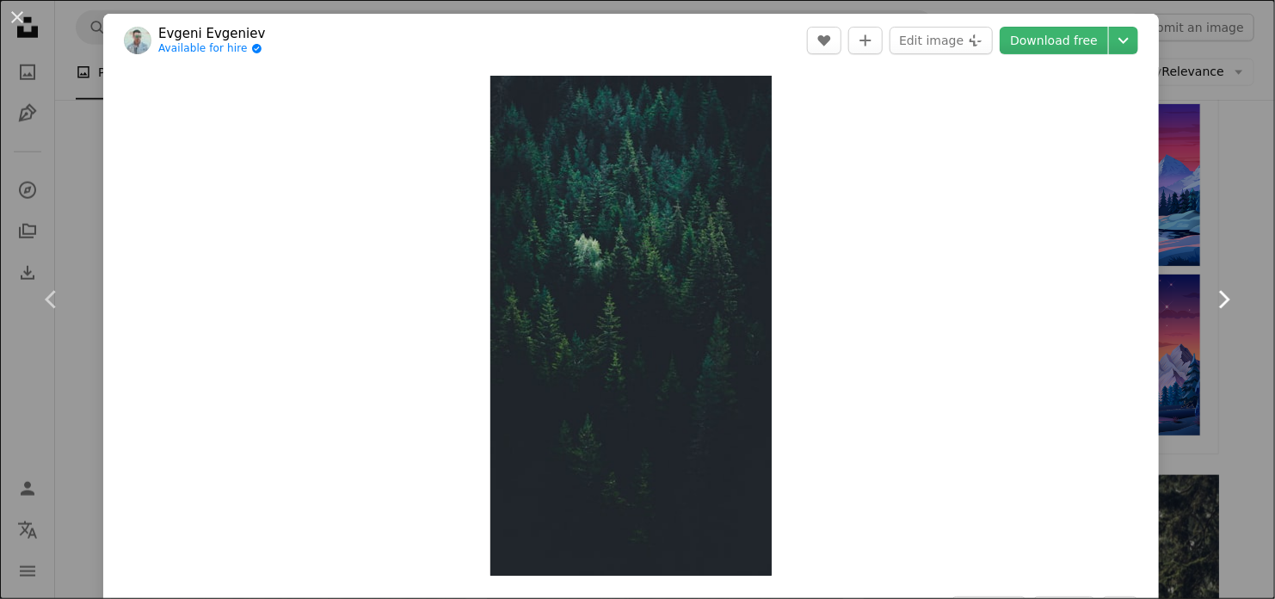
click at [1238, 297] on icon "Chevron right" at bounding box center [1224, 300] width 28 height 28
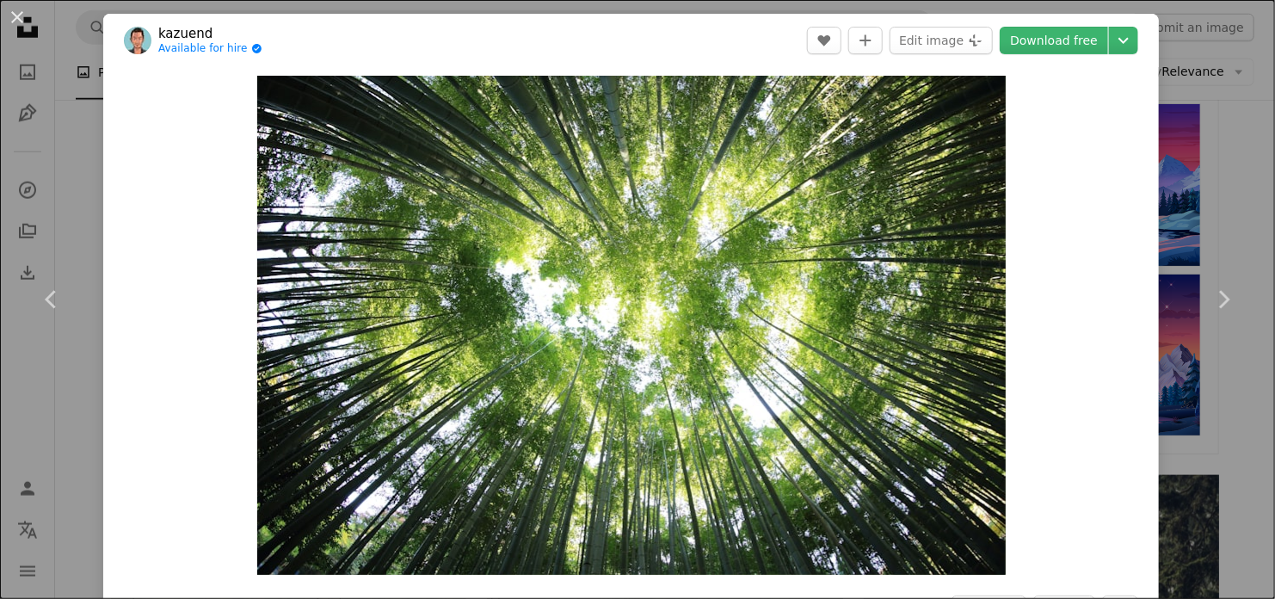
click at [28, 19] on button "An X shape" at bounding box center [17, 17] width 21 height 21
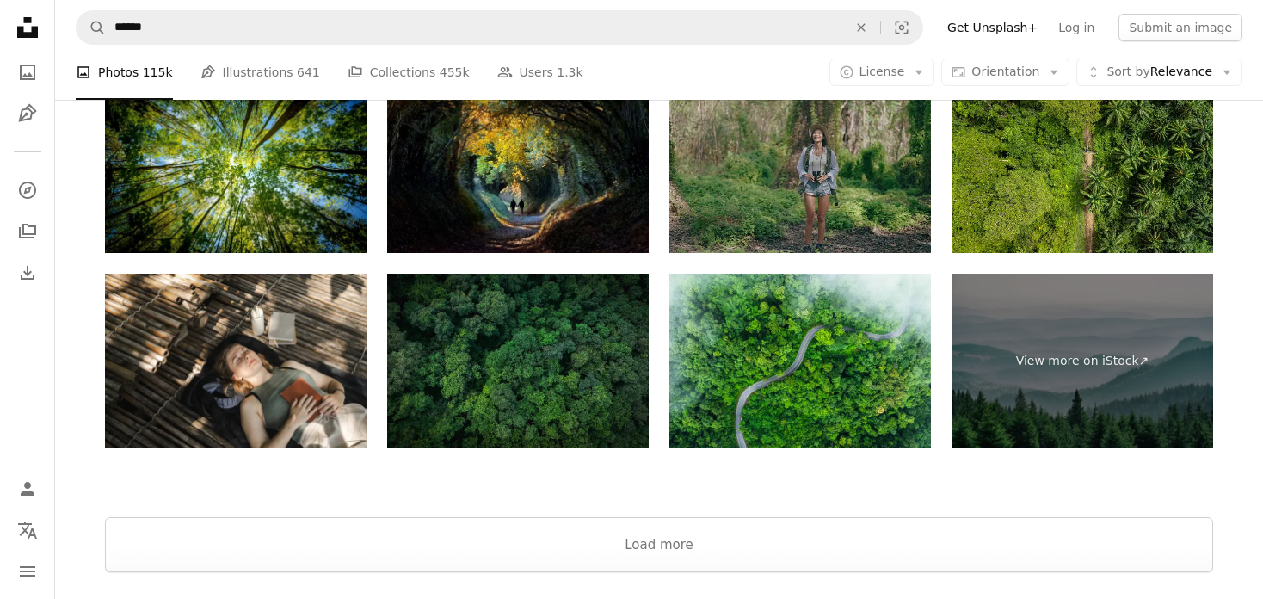
scroll to position [6423, 0]
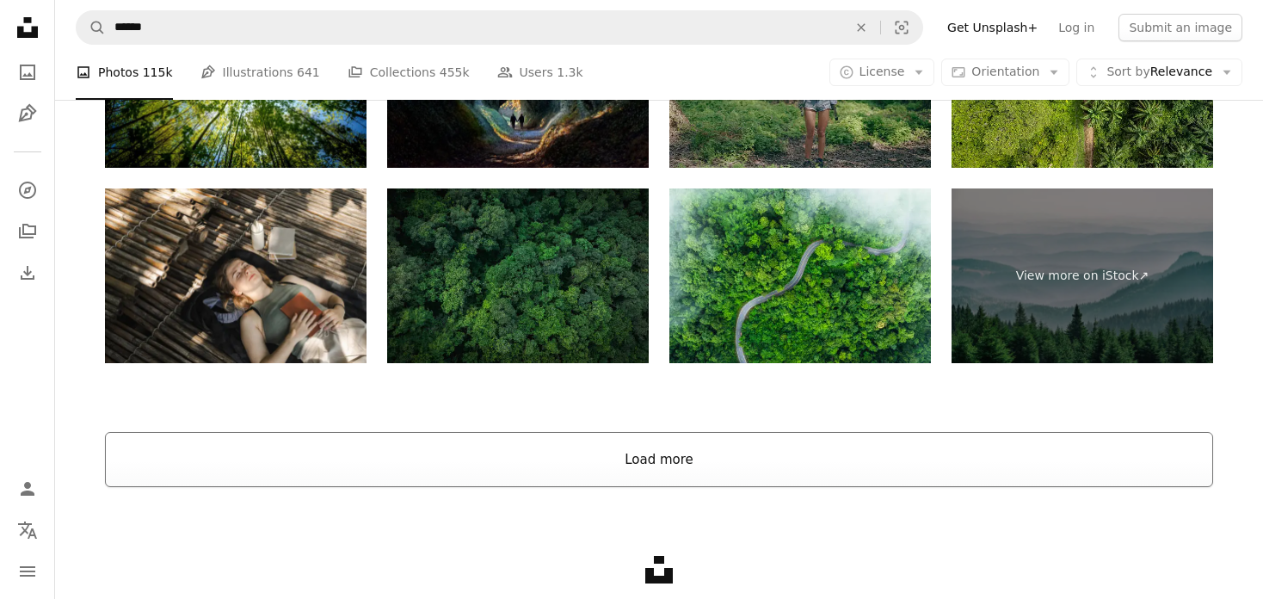
click at [734, 458] on button "Load more" at bounding box center [659, 459] width 1108 height 55
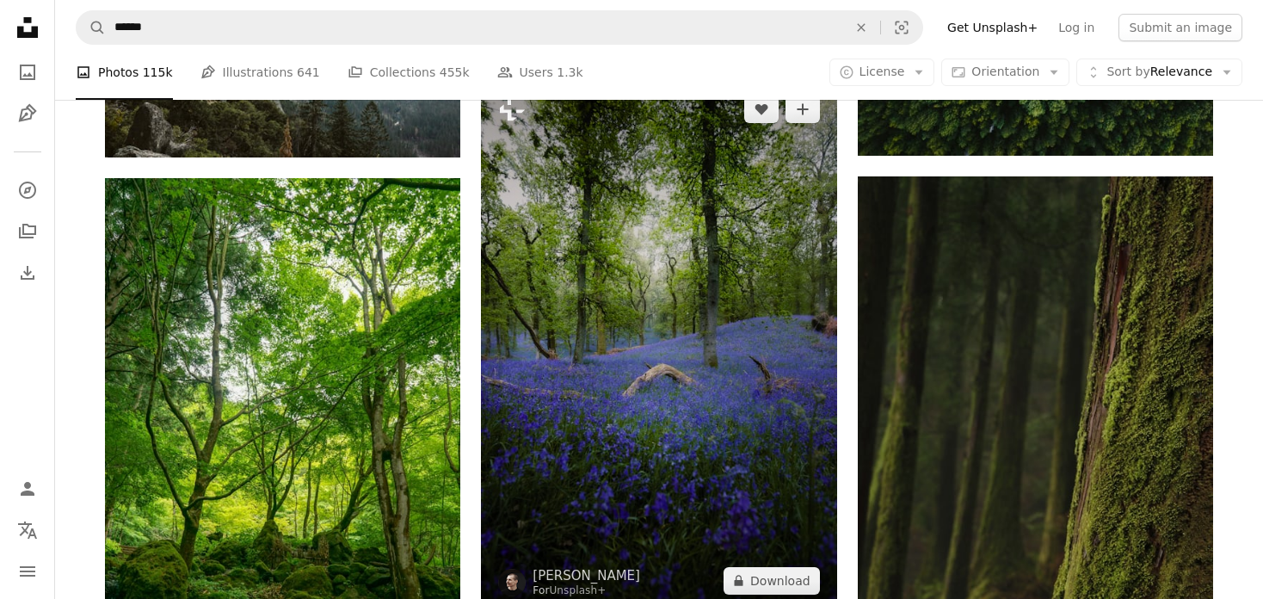
click at [664, 355] on img at bounding box center [658, 344] width 355 height 533
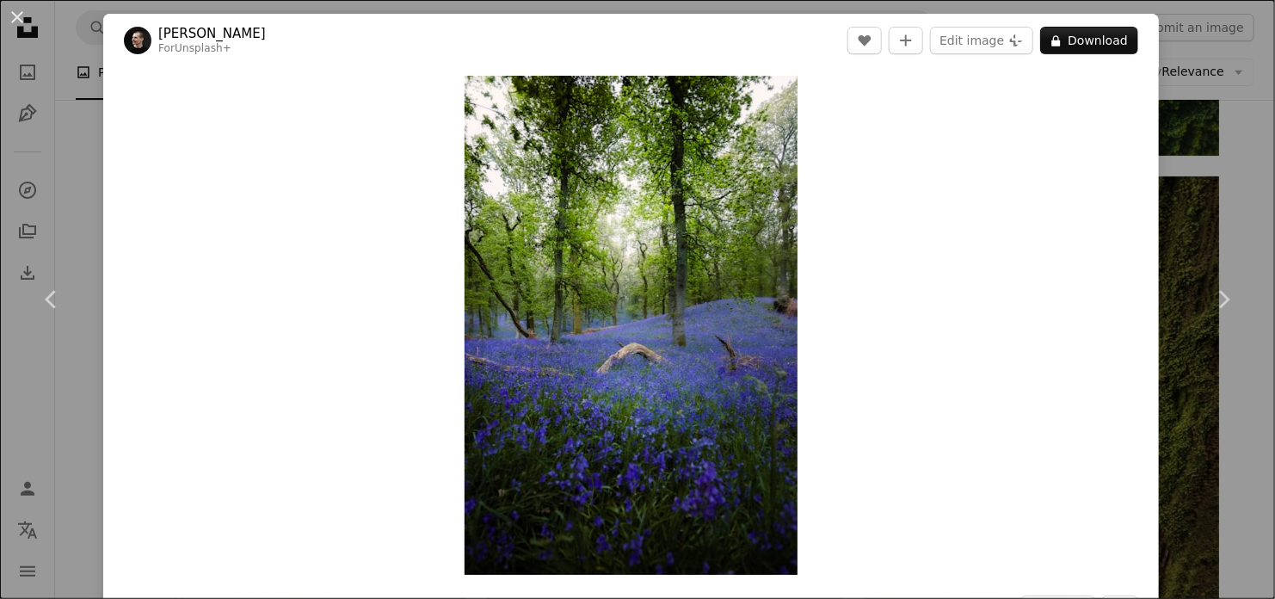
drag, startPoint x: 18, startPoint y: 22, endPoint x: 56, endPoint y: 92, distance: 80.1
click at [18, 20] on button "An X shape" at bounding box center [17, 17] width 21 height 21
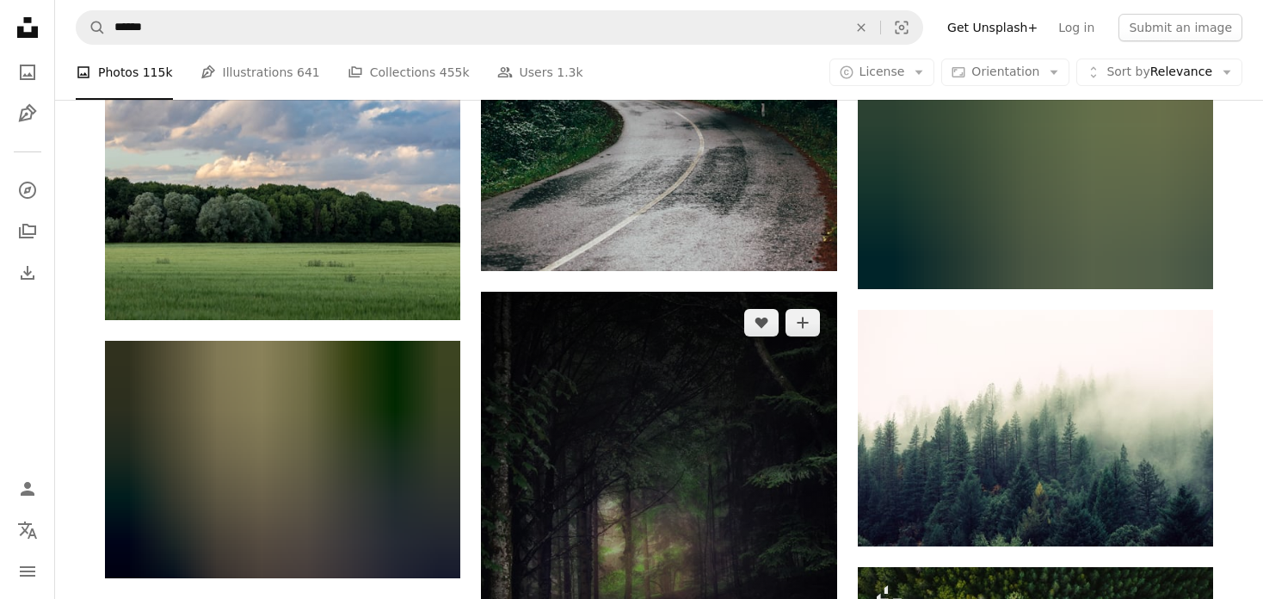
scroll to position [5735, 0]
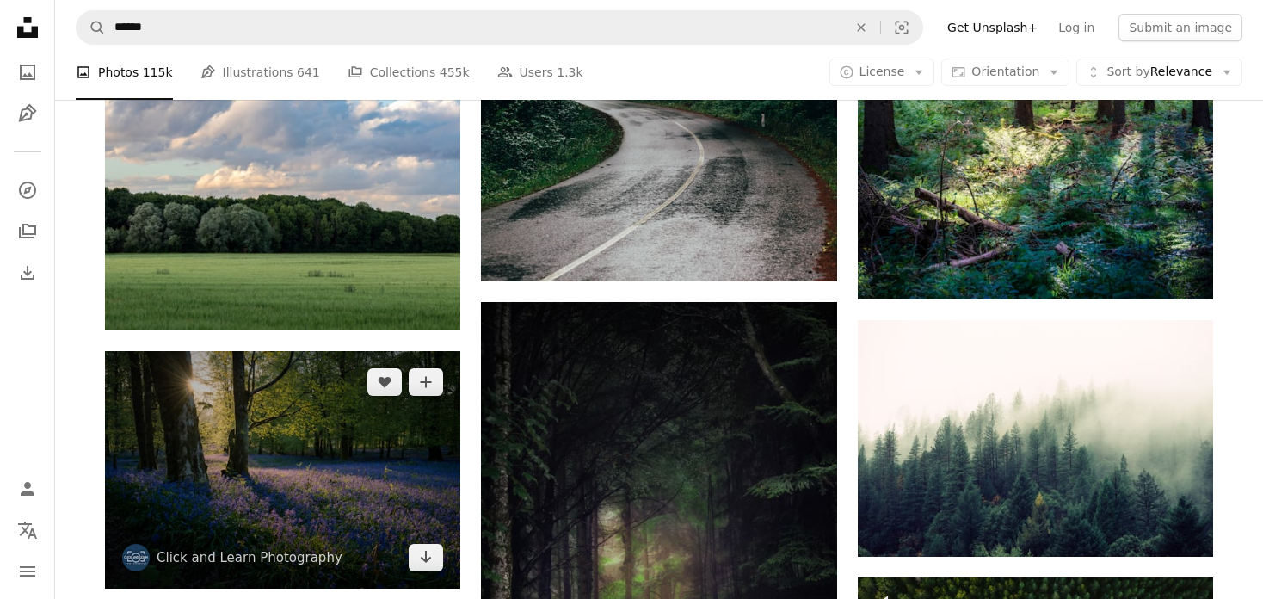
click at [378, 460] on img at bounding box center [282, 470] width 355 height 238
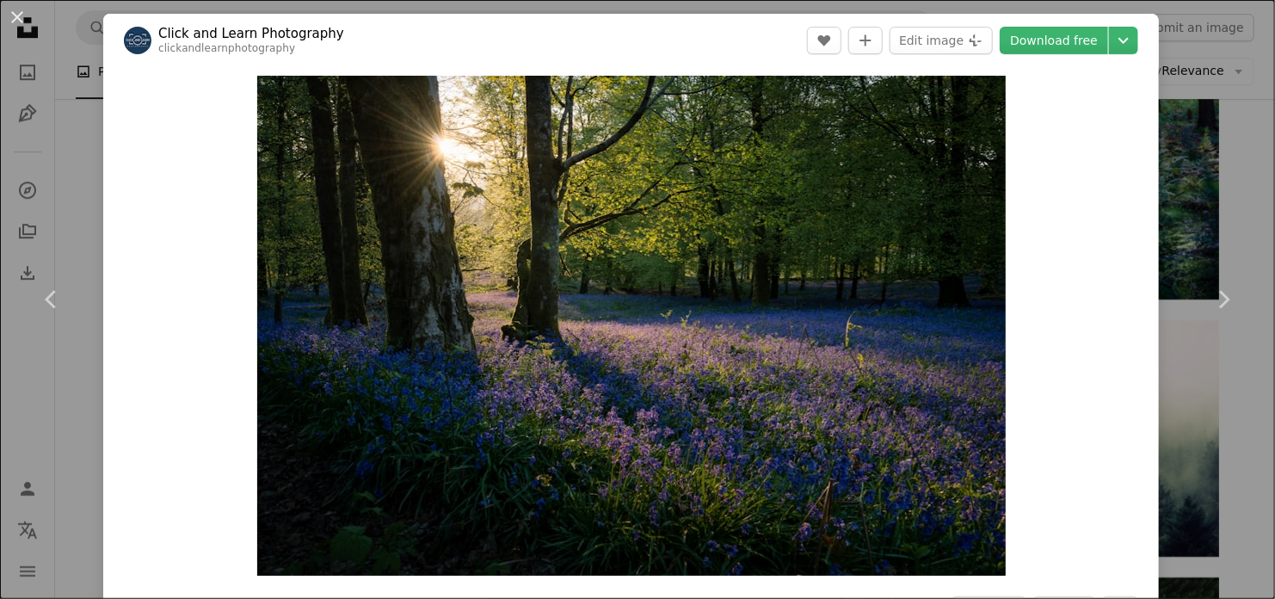
click at [17, 15] on button "An X shape" at bounding box center [17, 17] width 21 height 21
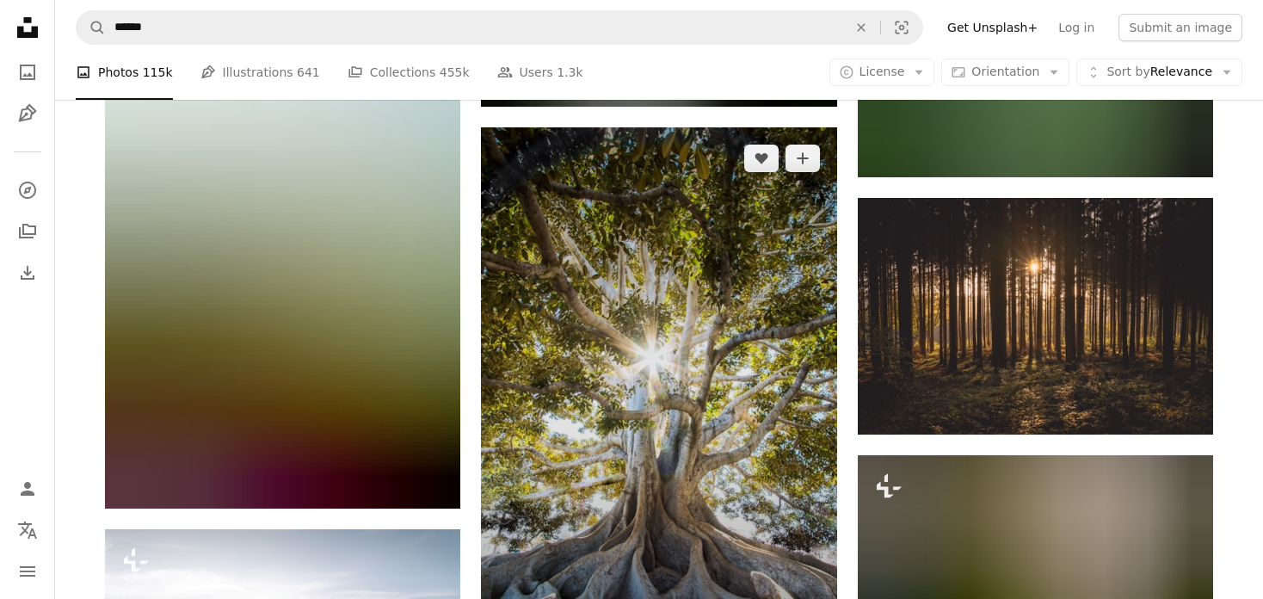
scroll to position [9005, 0]
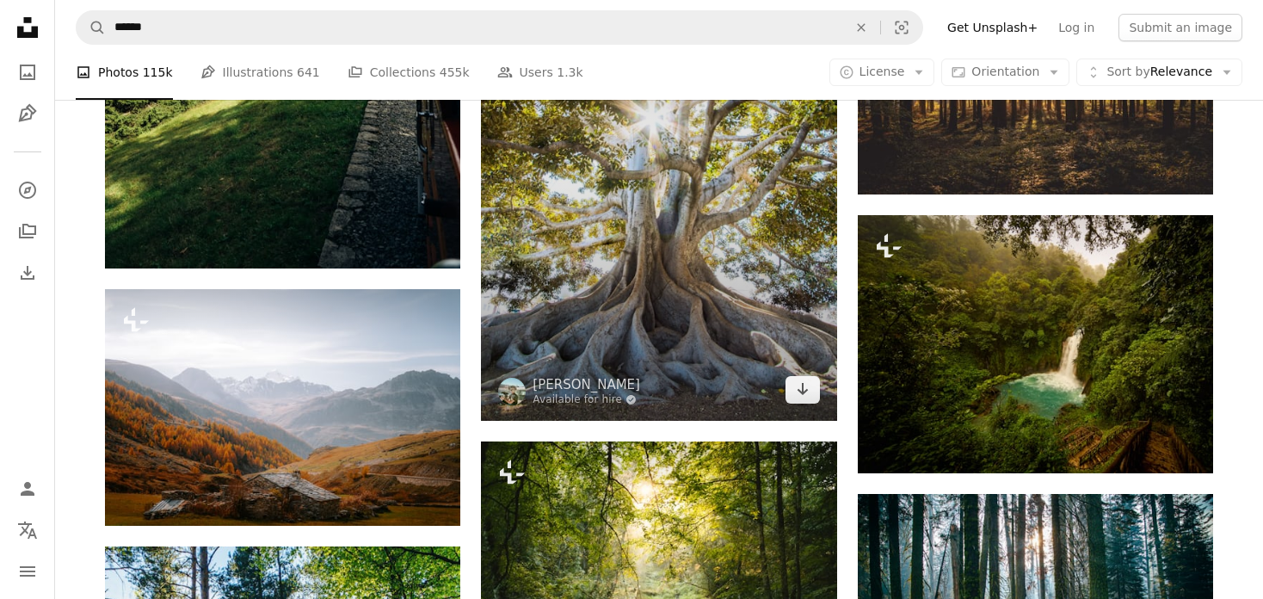
click at [650, 332] on img at bounding box center [658, 154] width 355 height 534
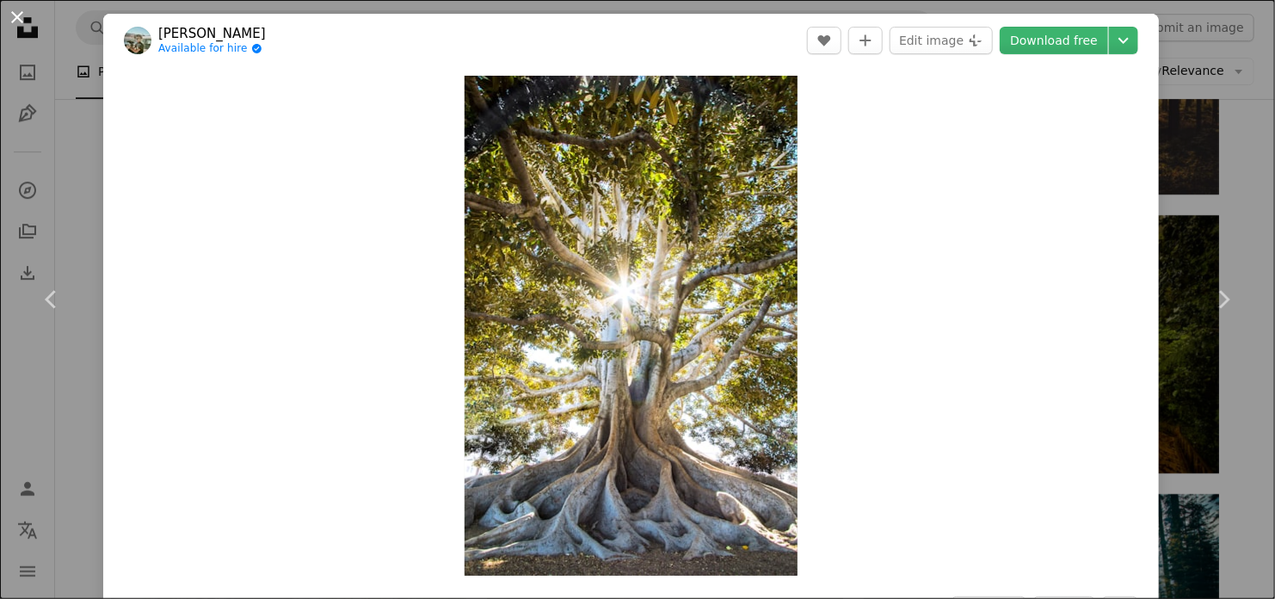
click at [10, 14] on button "An X shape" at bounding box center [17, 17] width 21 height 21
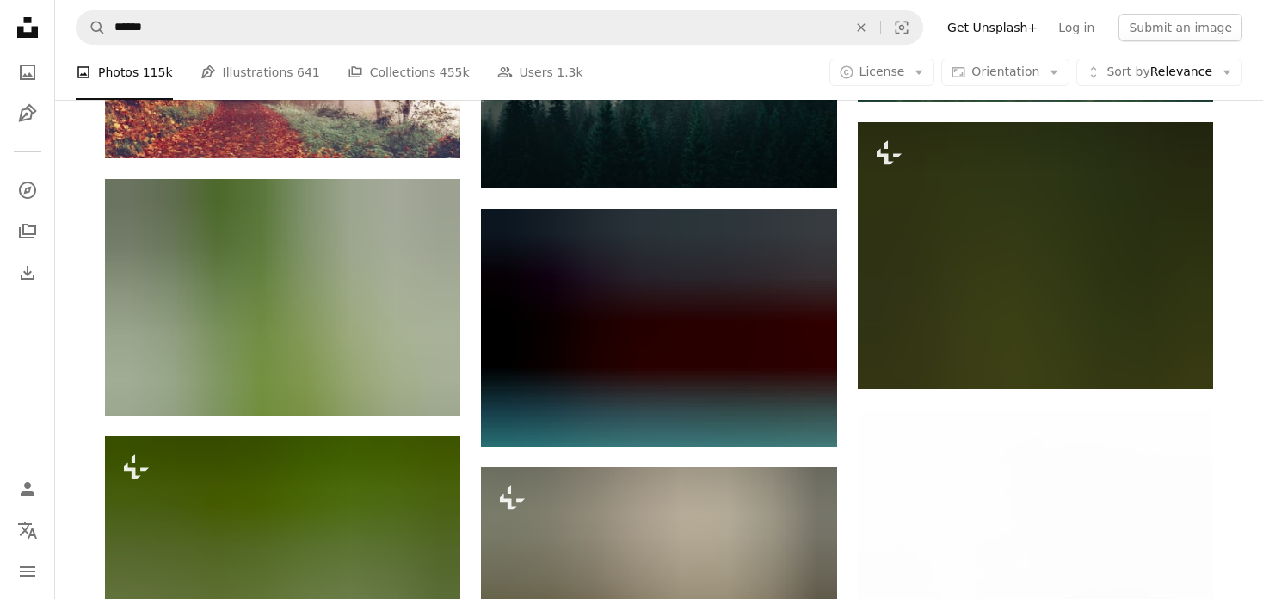
scroll to position [14169, 0]
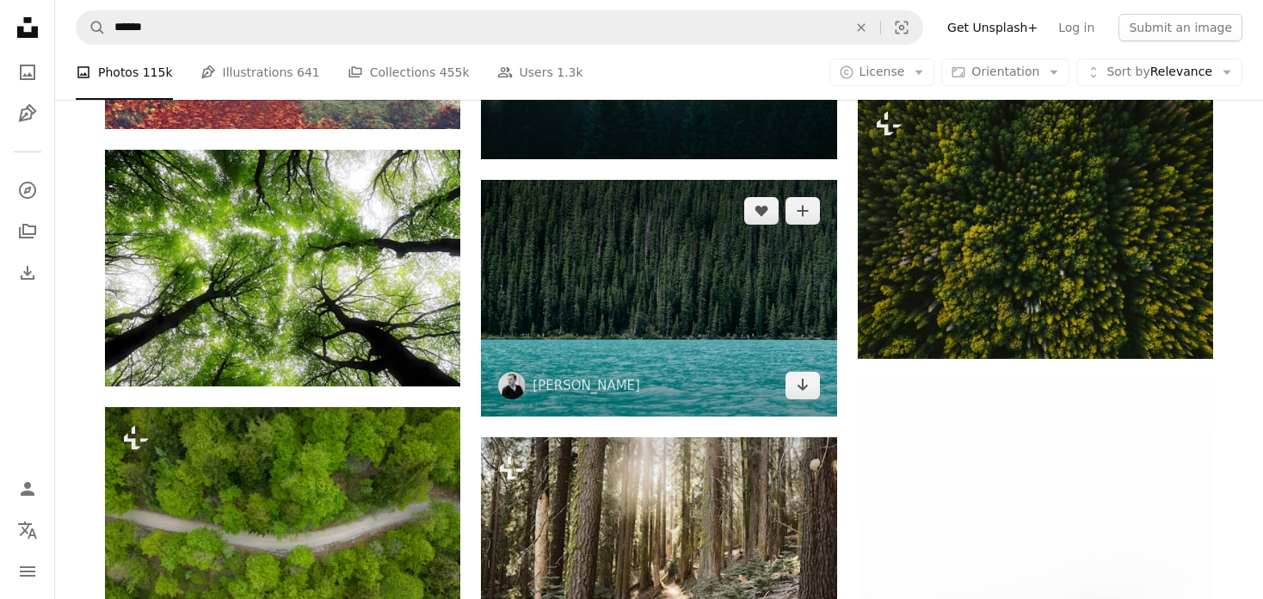
click at [656, 343] on img at bounding box center [658, 298] width 355 height 237
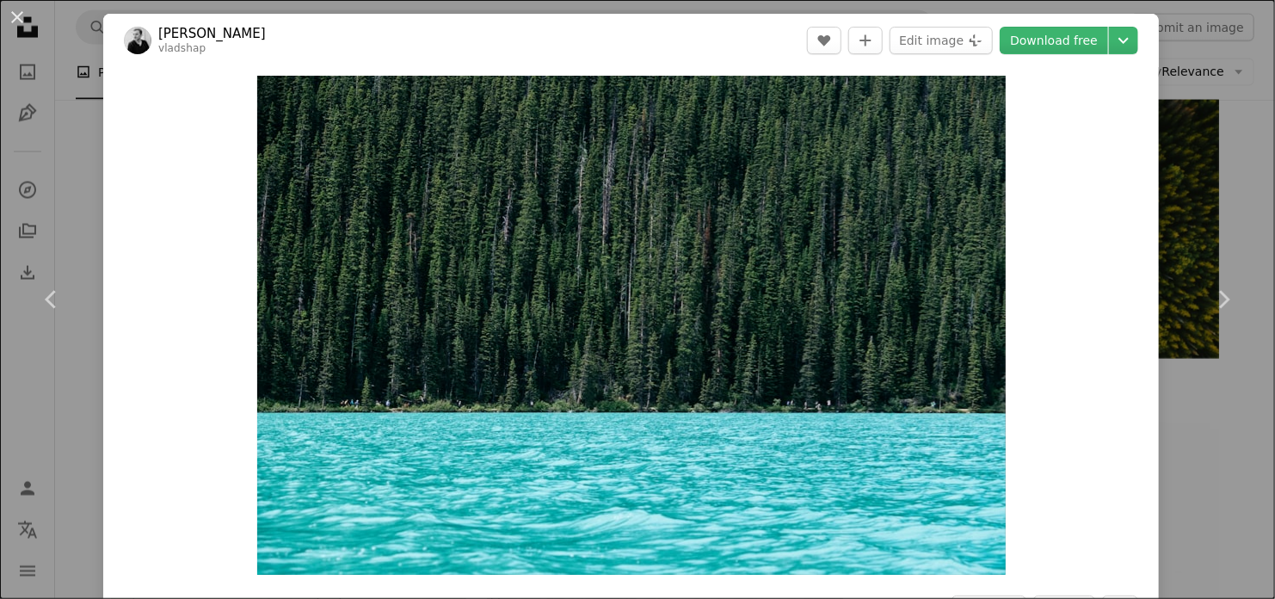
click at [14, 15] on button "An X shape" at bounding box center [17, 17] width 21 height 21
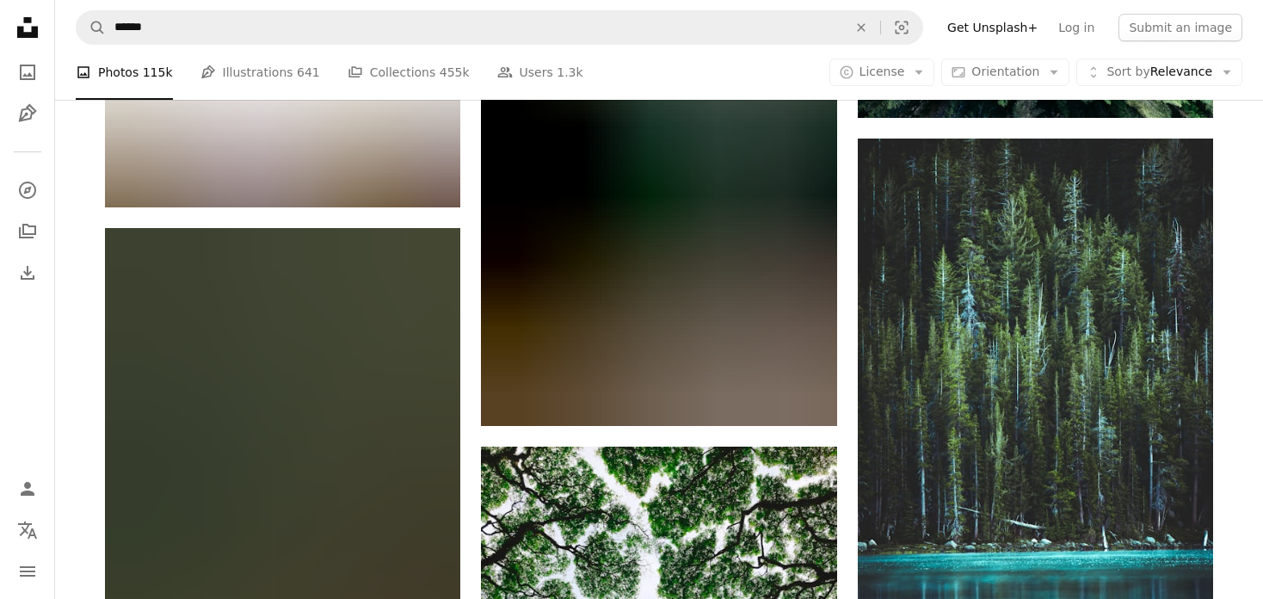
scroll to position [16062, 0]
